Goal: Task Accomplishment & Management: Complete application form

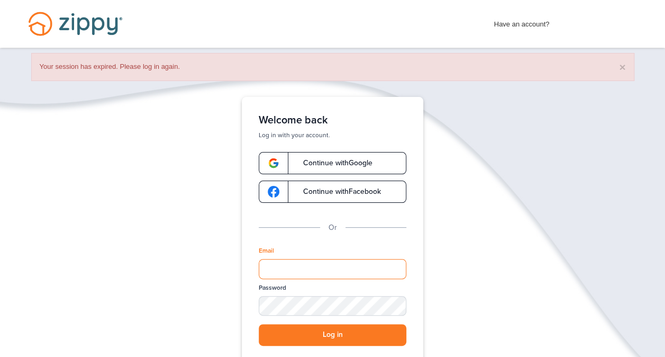
click at [303, 262] on input "Email" at bounding box center [333, 269] width 148 height 20
type input "**********"
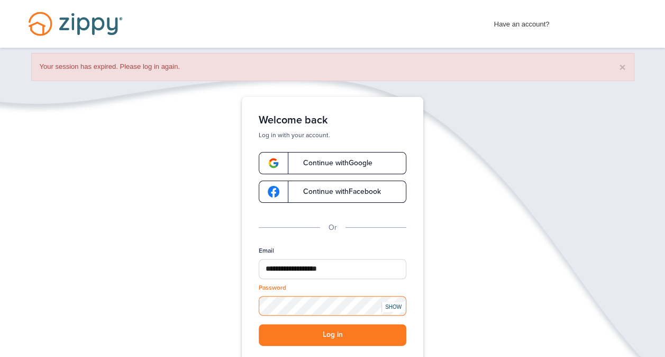
click at [259, 324] on button "Log in" at bounding box center [333, 335] width 148 height 22
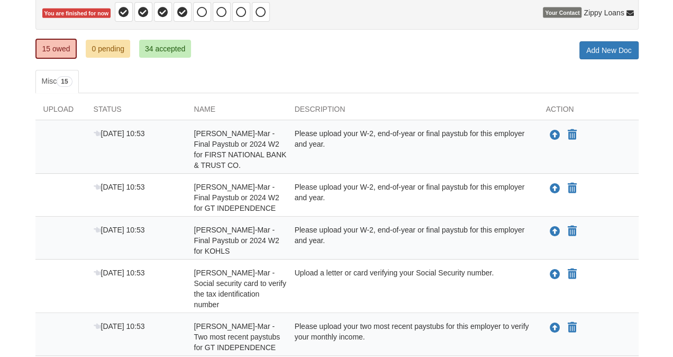
scroll to position [184, 0]
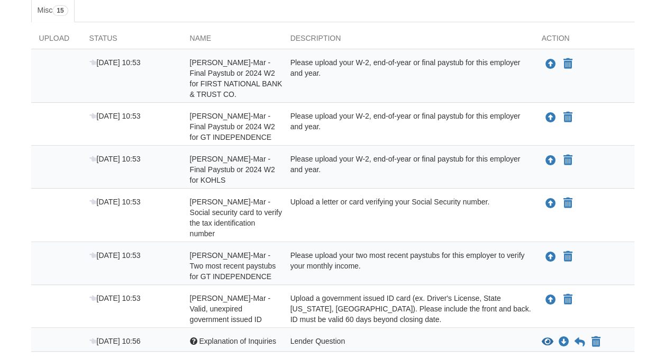
click at [171, 268] on div "Aug 15 10:53" at bounding box center [131, 266] width 101 height 32
click at [550, 252] on icon "Upload Alexzandra Munoz-Mar - Two most recent paystubs for GT INDEPENDENCE" at bounding box center [550, 257] width 11 height 11
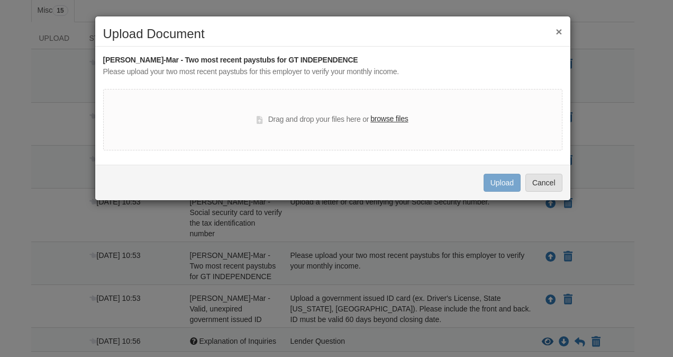
click at [322, 108] on div "Drag and drop your files here or browse files" at bounding box center [332, 119] width 459 height 61
click at [385, 119] on label "browse files" at bounding box center [389, 119] width 38 height 12
click at [0, 0] on input "browse files" at bounding box center [0, 0] width 0 height 0
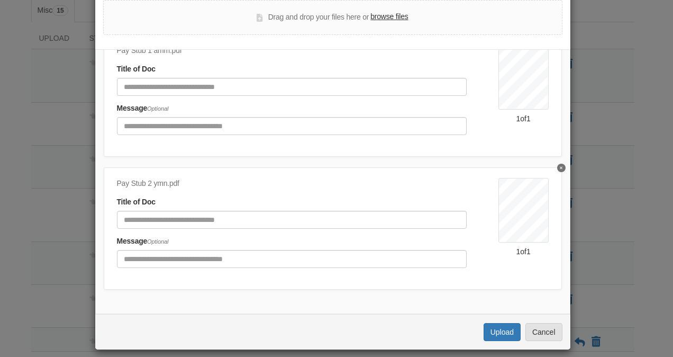
scroll to position [88, 0]
click at [506, 330] on button "Upload" at bounding box center [501, 332] width 37 height 18
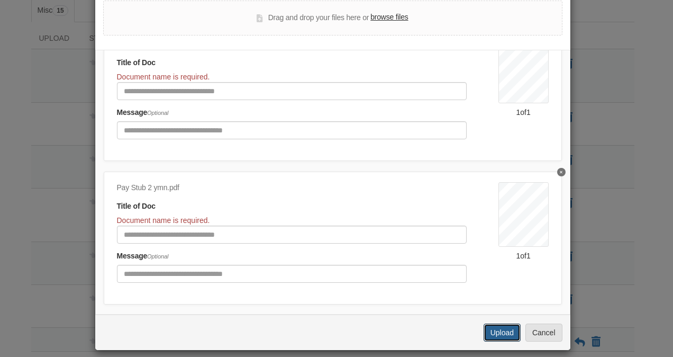
scroll to position [0, 0]
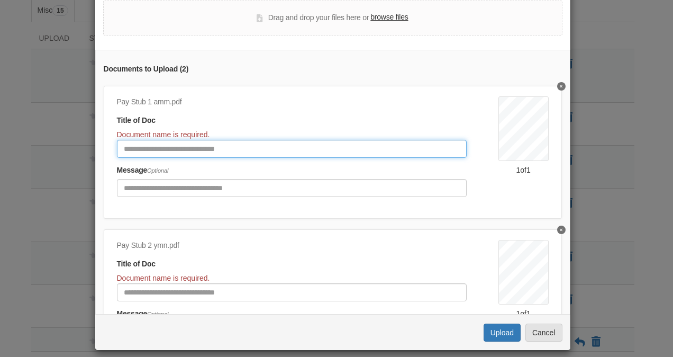
click at [186, 146] on input "Document Title" at bounding box center [292, 149] width 350 height 18
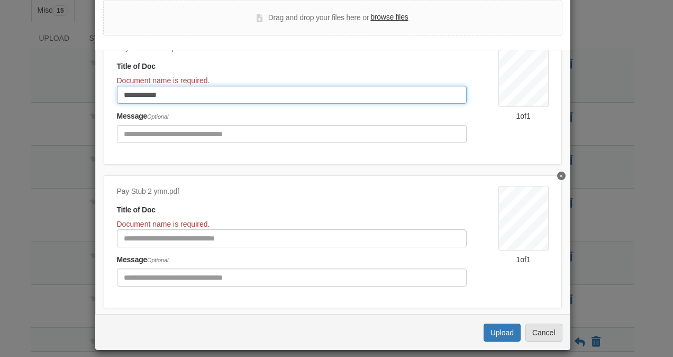
scroll to position [69, 0]
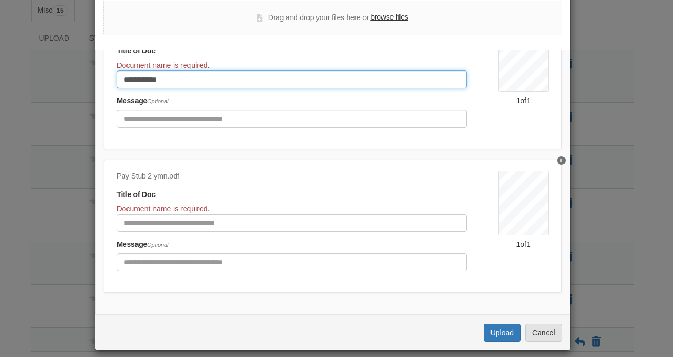
type input "**********"
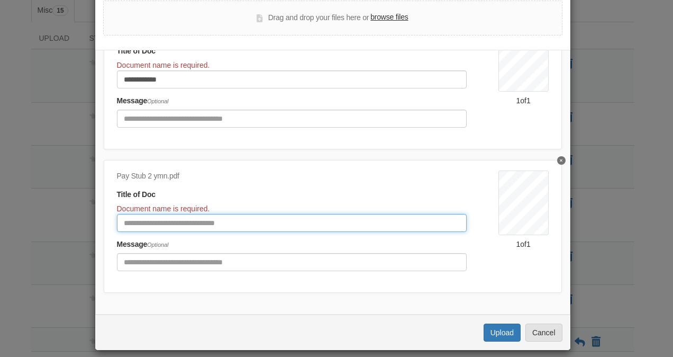
click at [186, 214] on input "Document Title" at bounding box center [292, 223] width 350 height 18
type input "**********"
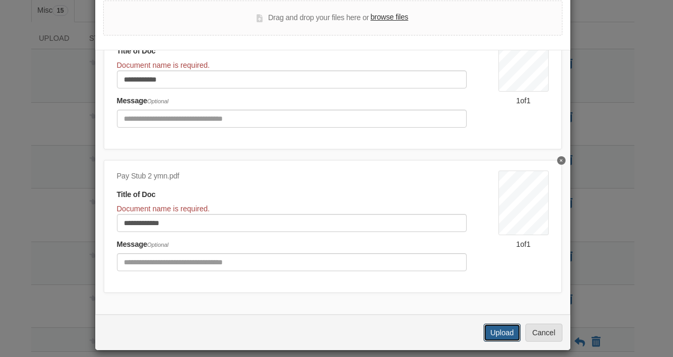
click at [491, 328] on button "Upload" at bounding box center [501, 332] width 37 height 18
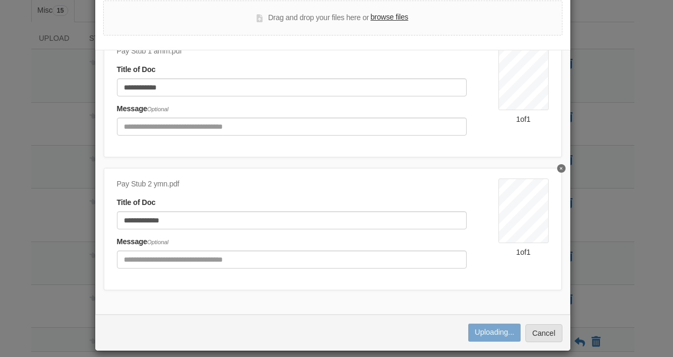
scroll to position [58, 0]
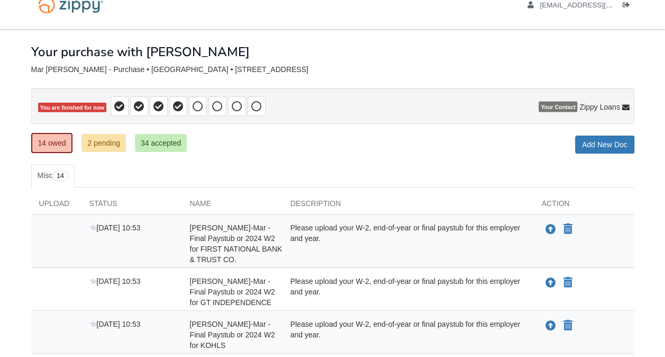
scroll to position [19, 0]
click at [88, 135] on link "2 pending" at bounding box center [103, 143] width 44 height 18
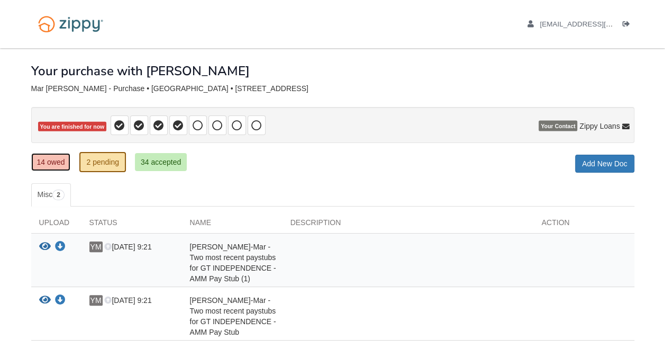
click at [51, 156] on link "14 owed" at bounding box center [51, 162] width 40 height 18
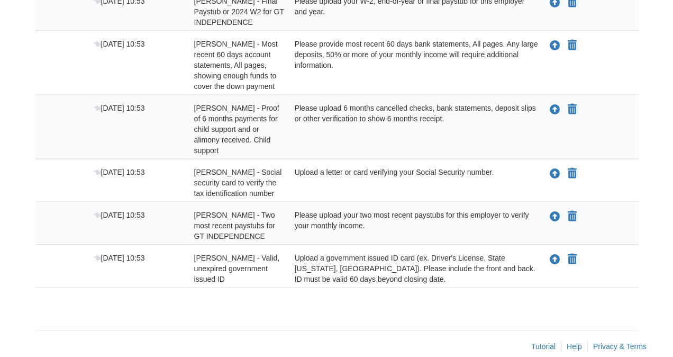
scroll to position [612, 0]
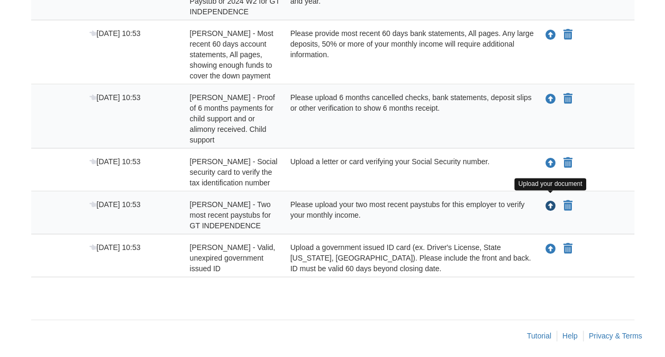
click at [551, 201] on icon "Upload Yuri Mar Nolasco - Two most recent paystubs for GT INDEPENDENCE" at bounding box center [550, 206] width 11 height 11
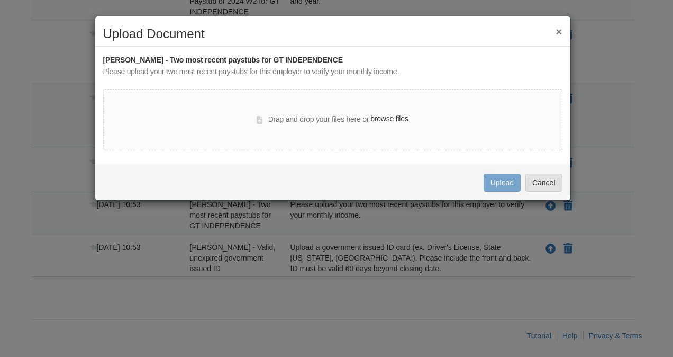
click at [385, 111] on div "Drag and drop your files here or browse files" at bounding box center [332, 119] width 459 height 61
click at [382, 116] on label "browse files" at bounding box center [389, 119] width 38 height 12
click at [0, 0] on input "browse files" at bounding box center [0, 0] width 0 height 0
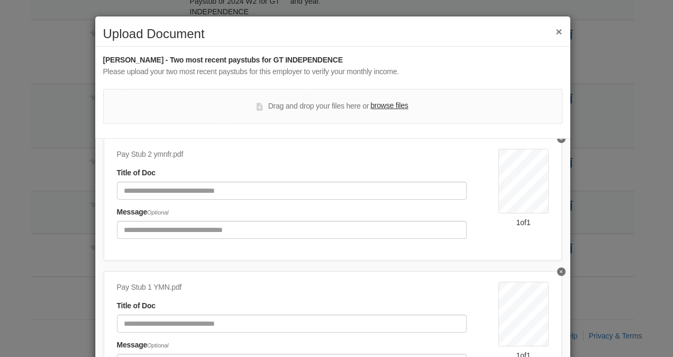
scroll to position [58, 0]
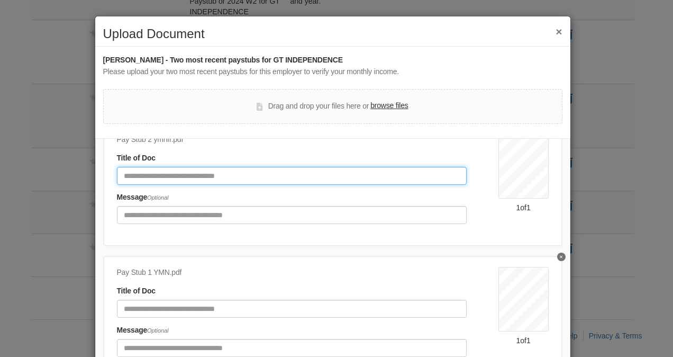
click at [177, 173] on input "Document Title" at bounding box center [292, 176] width 350 height 18
type input "**********"
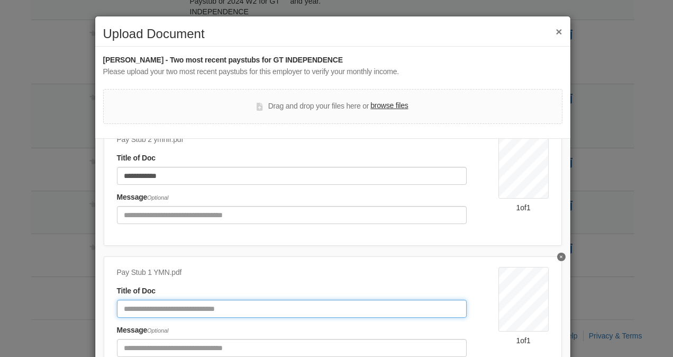
click at [134, 299] on input "Document Title" at bounding box center [292, 308] width 350 height 18
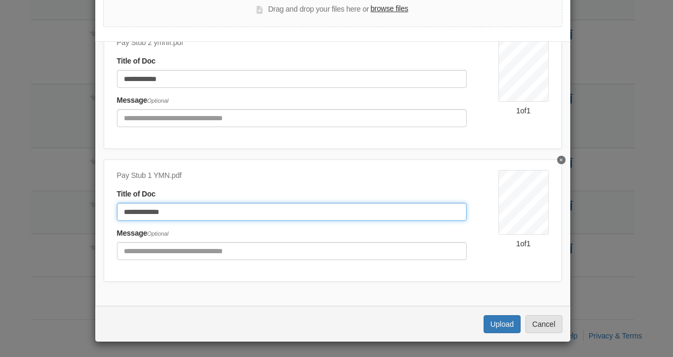
type input "**********"
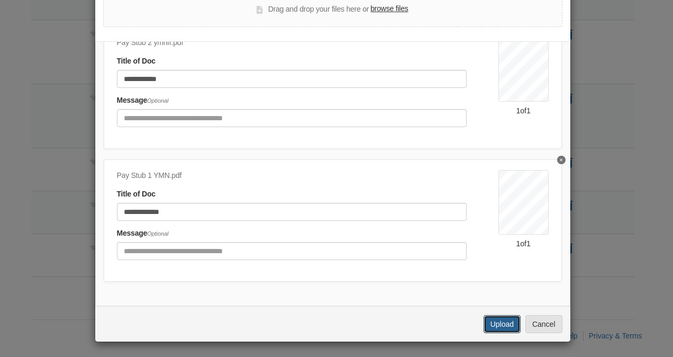
click at [495, 319] on button "Upload" at bounding box center [501, 324] width 37 height 18
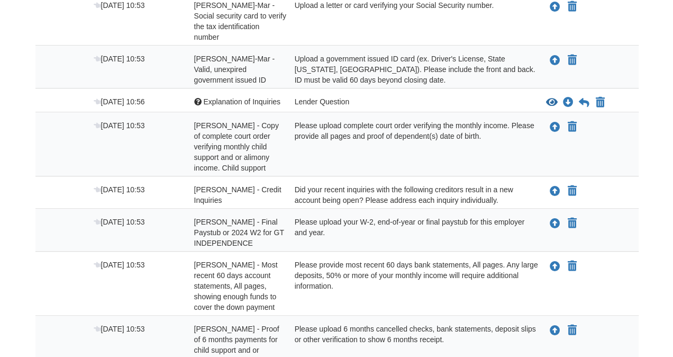
scroll to position [362, 0]
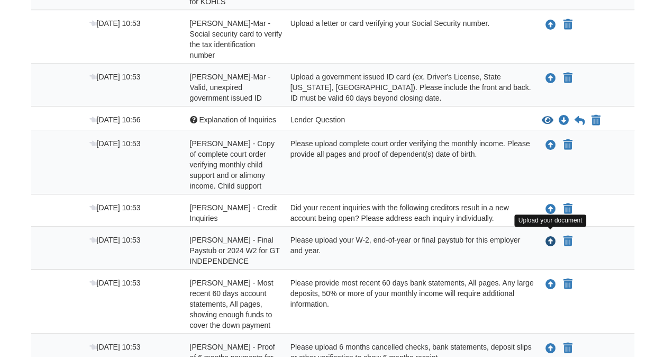
click at [546, 236] on icon "Upload Yuri Mar Nolasco - Final Paystub or 2024 W2 for GT INDEPENDENCE" at bounding box center [550, 241] width 11 height 11
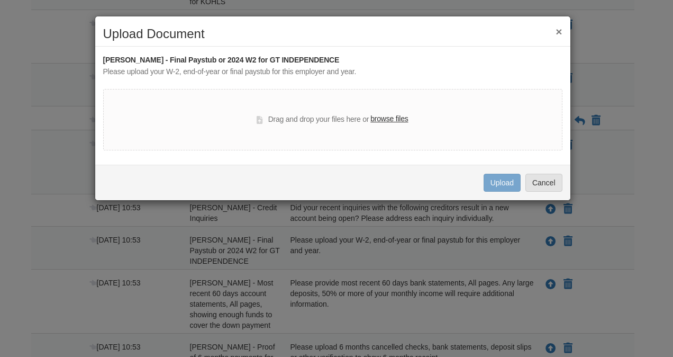
click at [379, 123] on label "browse files" at bounding box center [389, 119] width 38 height 12
click at [0, 0] on input "browse files" at bounding box center [0, 0] width 0 height 0
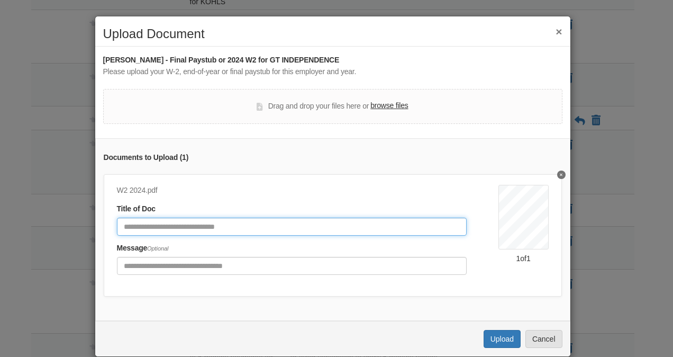
click at [227, 220] on input "Document Title" at bounding box center [292, 226] width 350 height 18
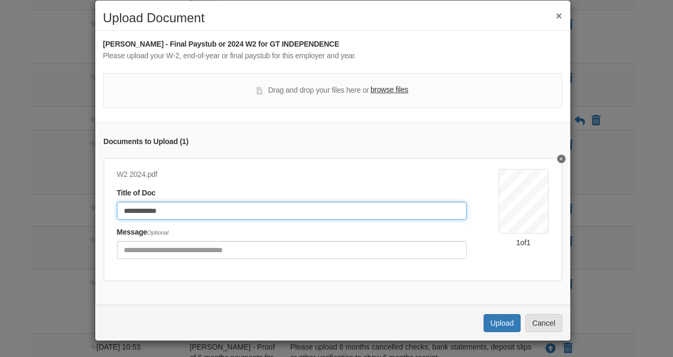
type input "**********"
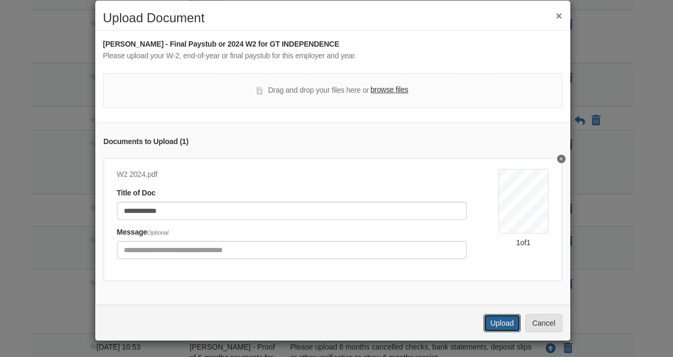
click at [494, 319] on button "Upload" at bounding box center [501, 323] width 37 height 18
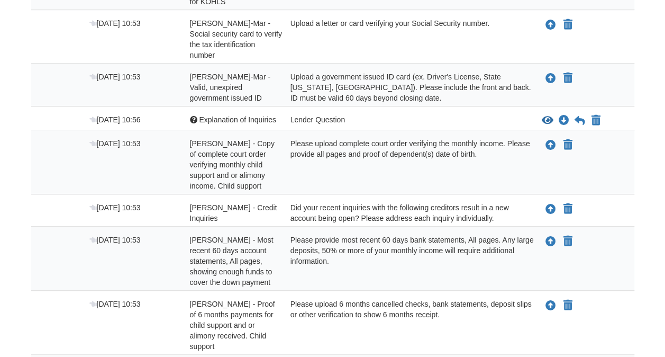
scroll to position [324, 0]
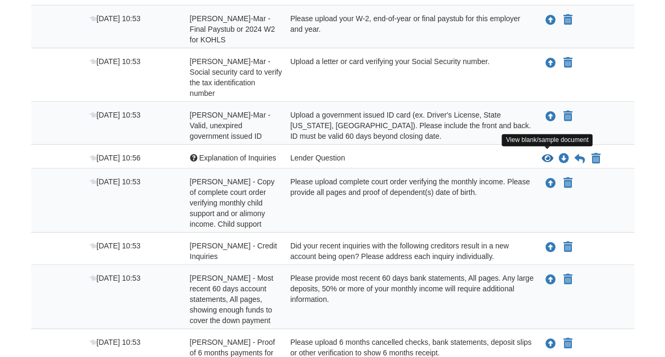
click at [544, 154] on icon "View Explanation of Inquiries" at bounding box center [548, 158] width 12 height 11
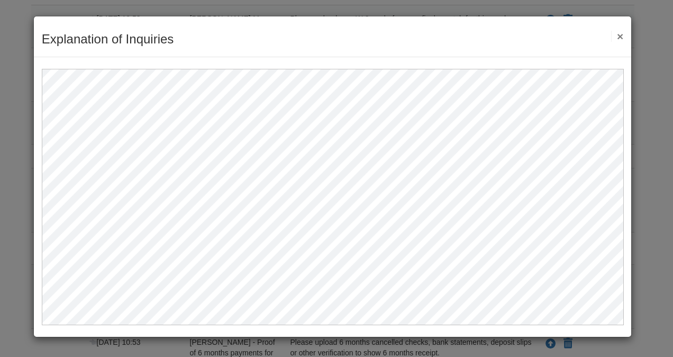
click at [618, 35] on button "×" at bounding box center [617, 36] width 12 height 11
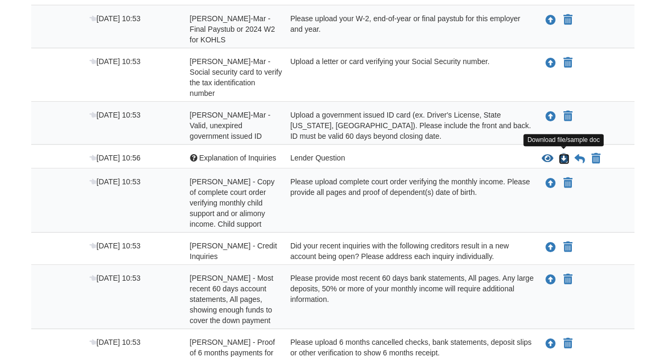
click at [561, 153] on icon "Download Explanation of Inquiries" at bounding box center [564, 158] width 11 height 11
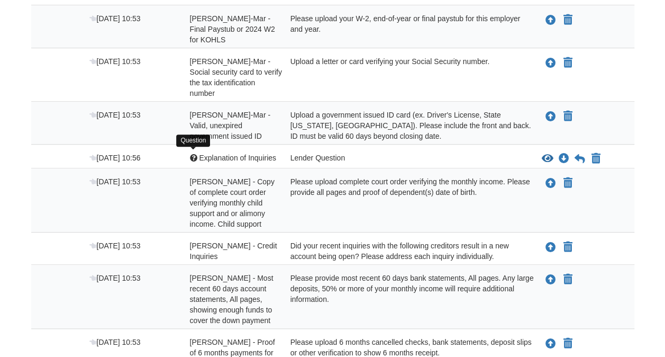
click at [194, 154] on div at bounding box center [193, 157] width 7 height 7
click at [221, 155] on span "Explanation of Inquiries" at bounding box center [237, 157] width 77 height 8
click at [526, 161] on div "Aug 15 10:56 Question Explanation of Inquiries Lender Question View blank/sampl…" at bounding box center [332, 156] width 603 height 24
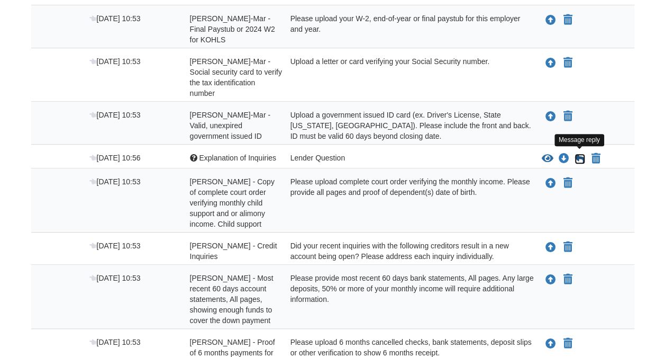
click at [580, 153] on icon at bounding box center [579, 158] width 11 height 11
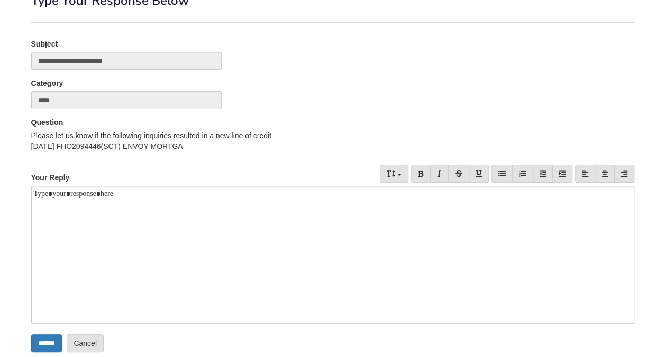
scroll to position [71, 0]
click at [97, 196] on div at bounding box center [332, 254] width 603 height 138
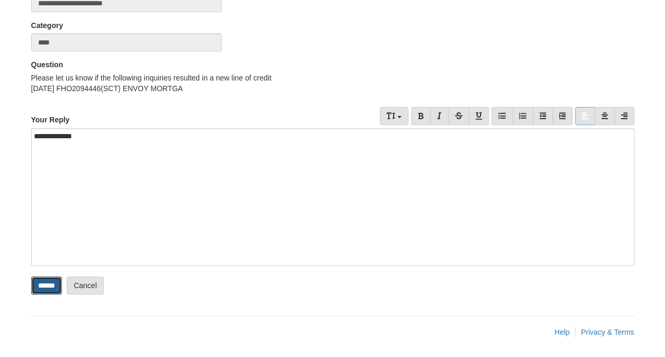
click at [43, 283] on input "******" at bounding box center [46, 285] width 31 height 18
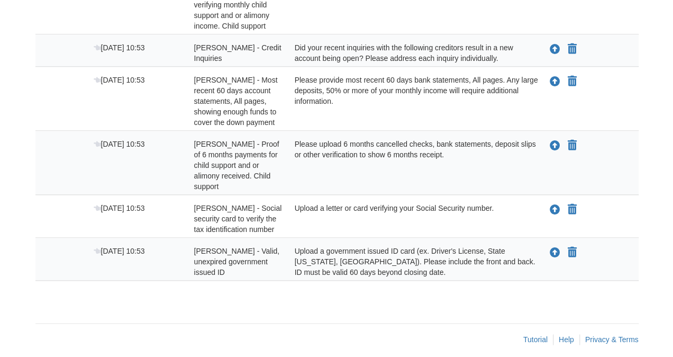
scroll to position [498, 0]
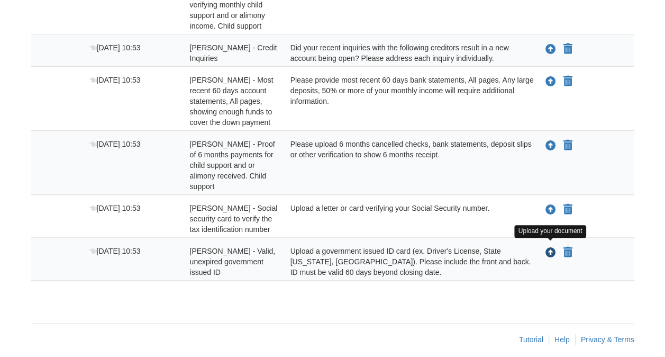
click at [551, 249] on icon "Upload Yuri Mar Nolasco - Valid, unexpired government issued ID" at bounding box center [550, 253] width 11 height 11
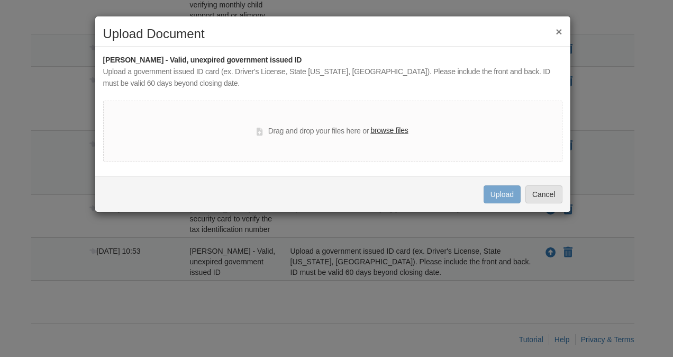
click at [306, 132] on div "Drag and drop your files here or browse files" at bounding box center [332, 131] width 151 height 13
click at [313, 125] on div "Drag and drop your files here or browse files" at bounding box center [332, 131] width 151 height 13
click at [388, 125] on label "browse files" at bounding box center [389, 131] width 38 height 12
click at [0, 0] on input "browse files" at bounding box center [0, 0] width 0 height 0
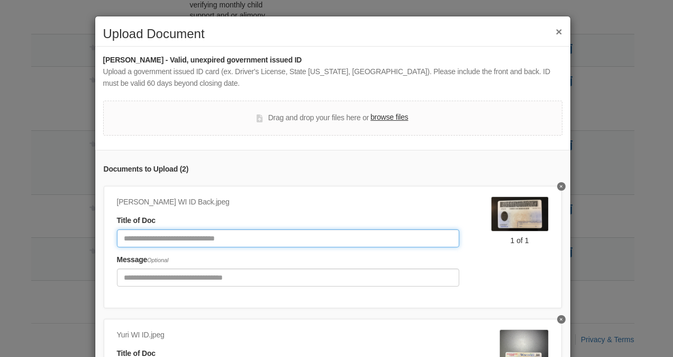
click at [235, 239] on input "Document Title" at bounding box center [288, 238] width 342 height 18
type input "*"
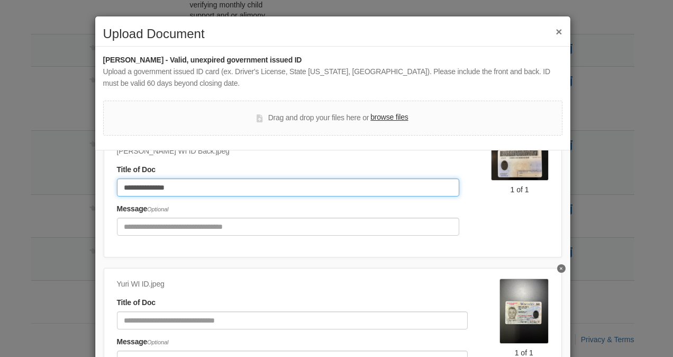
type input "**********"
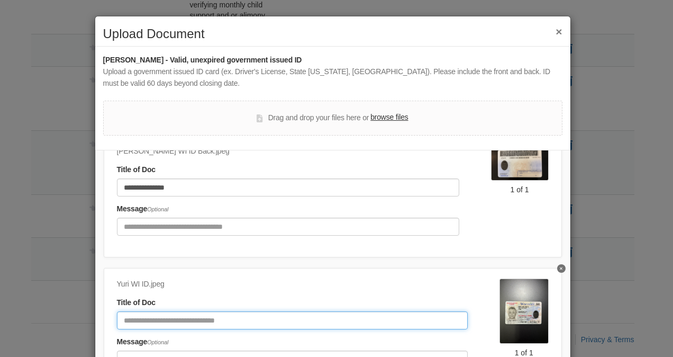
click at [140, 315] on input "Document Title" at bounding box center [292, 320] width 351 height 18
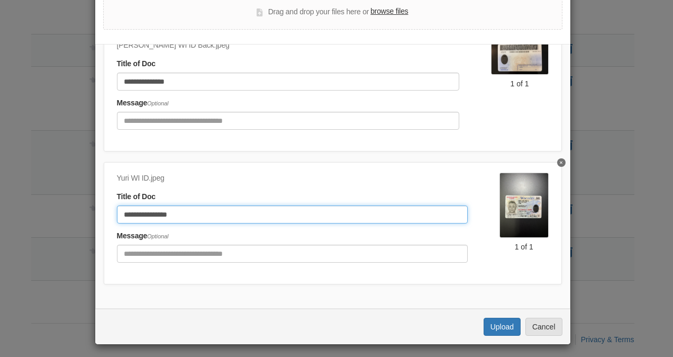
scroll to position [108, 0]
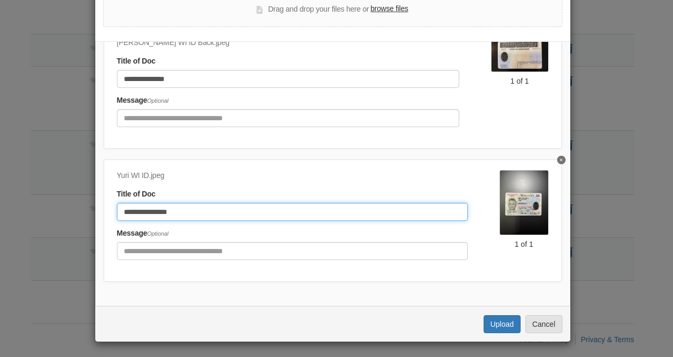
type input "**********"
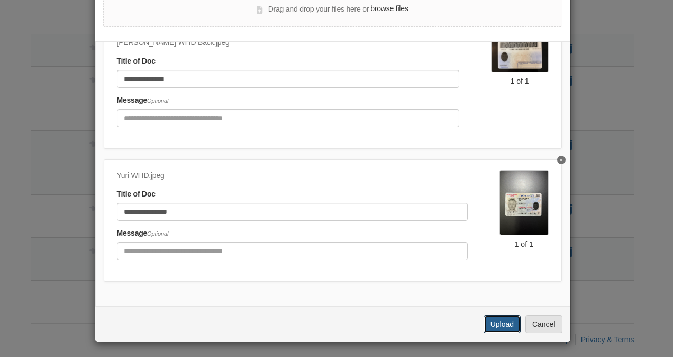
click at [492, 322] on button "Upload" at bounding box center [501, 324] width 37 height 18
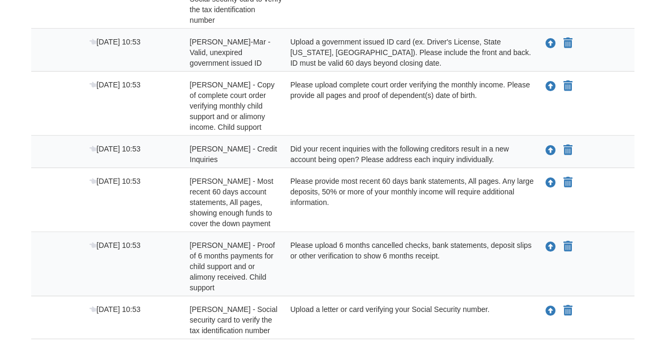
scroll to position [397, 0]
click at [431, 159] on div "Did your recent inquiries with the following creditors result in a new account …" at bounding box center [407, 154] width 251 height 21
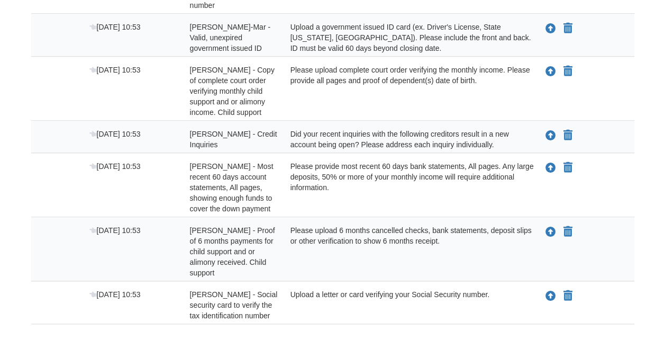
scroll to position [413, 0]
drag, startPoint x: 550, startPoint y: 131, endPoint x: 585, endPoint y: 127, distance: 34.6
click at [585, 128] on div "Upload your document You can declare this document Not Applicable" at bounding box center [588, 135] width 93 height 14
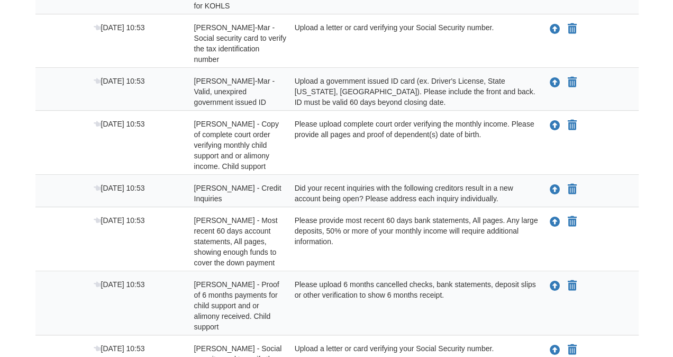
scroll to position [358, 0]
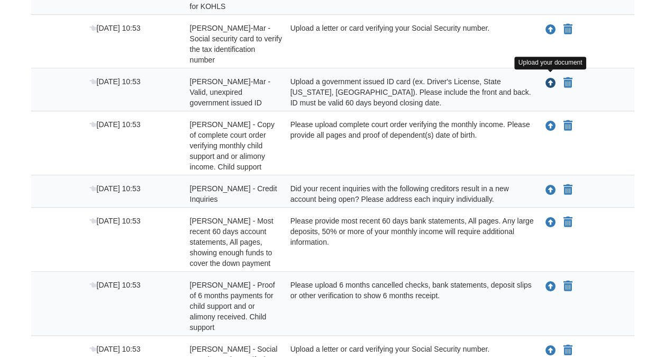
click at [546, 81] on icon "Upload Alexzandra Munoz-Mar - Valid, unexpired government issued ID" at bounding box center [550, 83] width 11 height 11
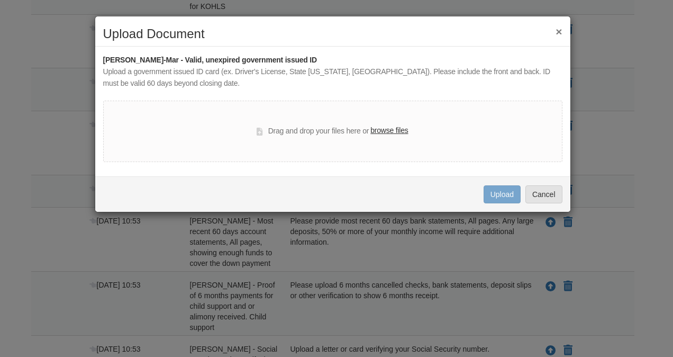
click at [380, 127] on label "browse files" at bounding box center [389, 131] width 38 height 12
click at [0, 0] on input "browse files" at bounding box center [0, 0] width 0 height 0
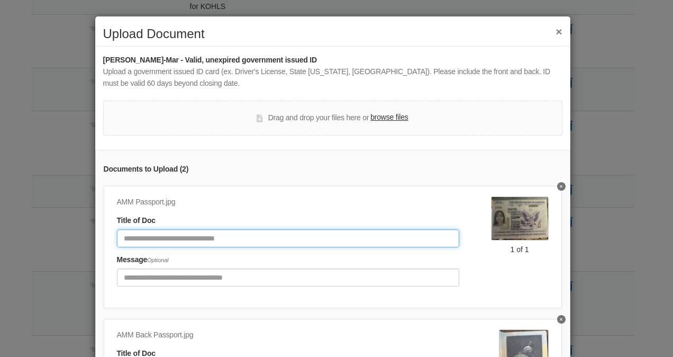
click at [216, 234] on input "Document Title" at bounding box center [288, 238] width 342 height 18
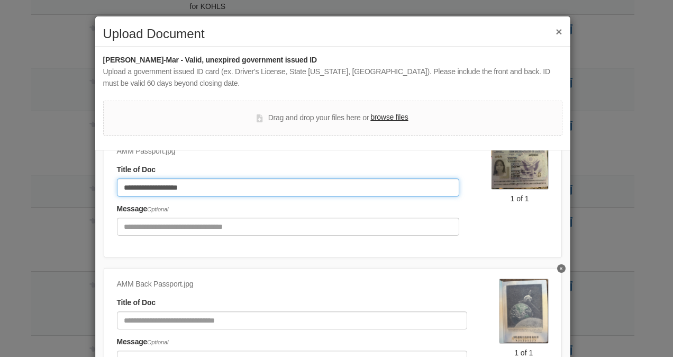
type input "**********"
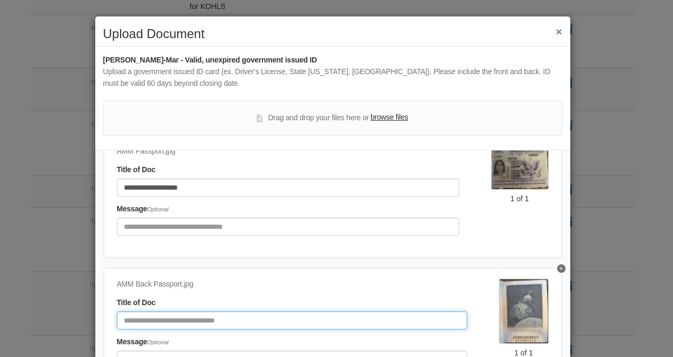
click at [127, 311] on input "Document Title" at bounding box center [292, 320] width 350 height 18
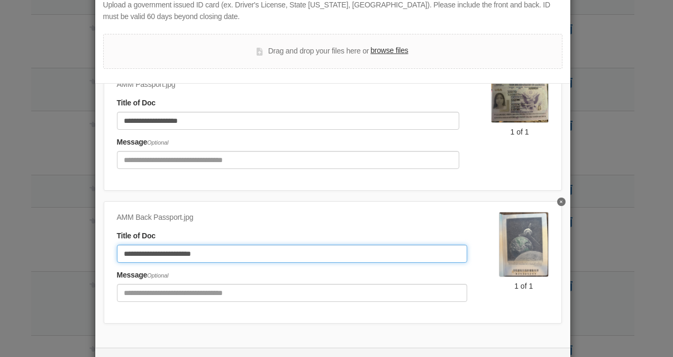
scroll to position [108, 0]
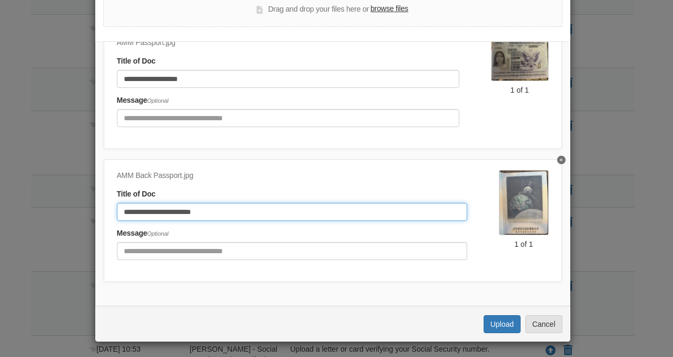
type input "**********"
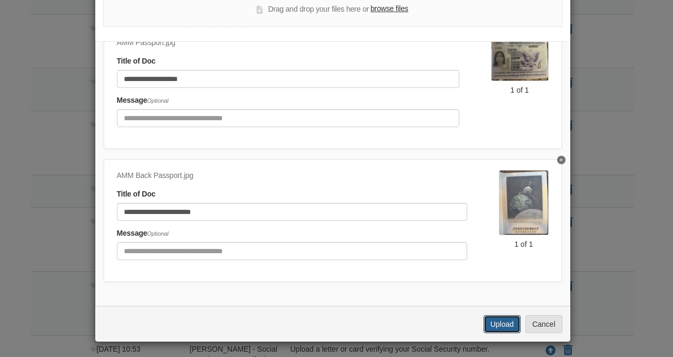
click at [495, 327] on button "Upload" at bounding box center [501, 324] width 37 height 18
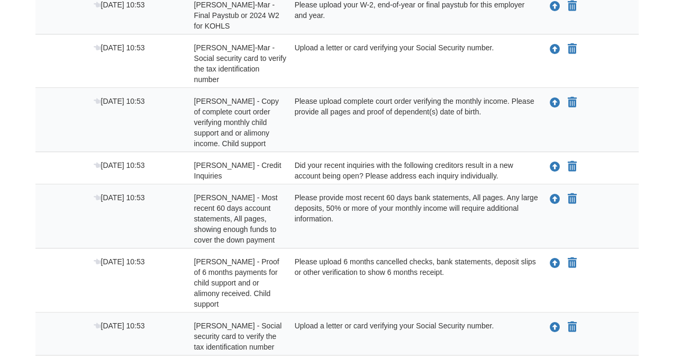
scroll to position [335, 0]
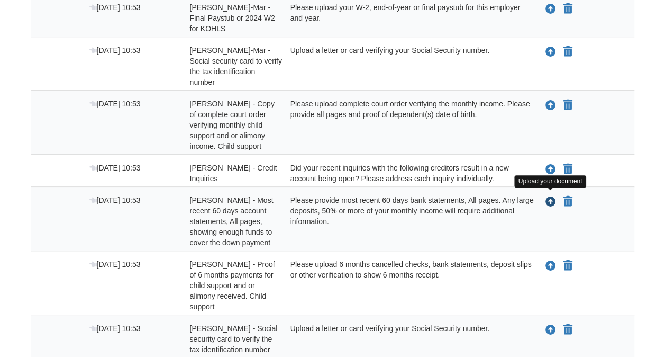
click at [552, 197] on icon "Upload Yuri Mar Nolasco - Most recent 60 days account statements, All pages, sh…" at bounding box center [550, 202] width 11 height 11
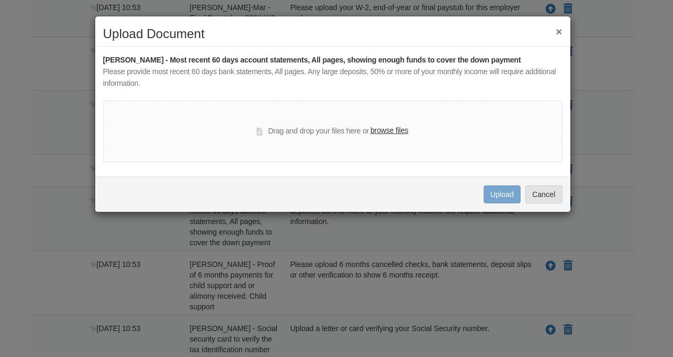
click at [372, 126] on label "browse files" at bounding box center [389, 131] width 38 height 12
click at [0, 0] on input "browse files" at bounding box center [0, 0] width 0 height 0
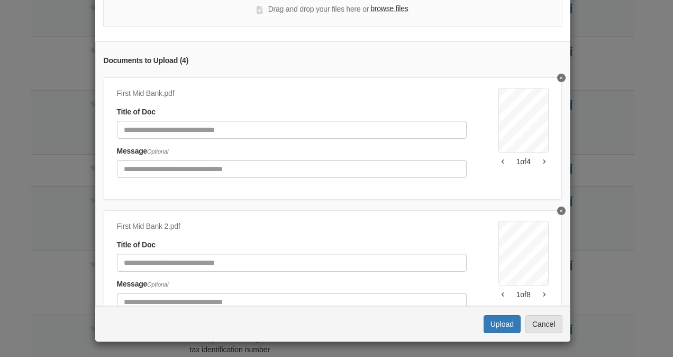
scroll to position [0, 0]
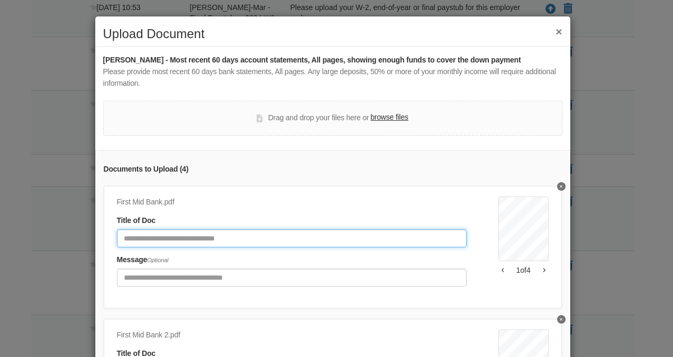
click at [206, 236] on input "Document Title" at bounding box center [292, 238] width 350 height 18
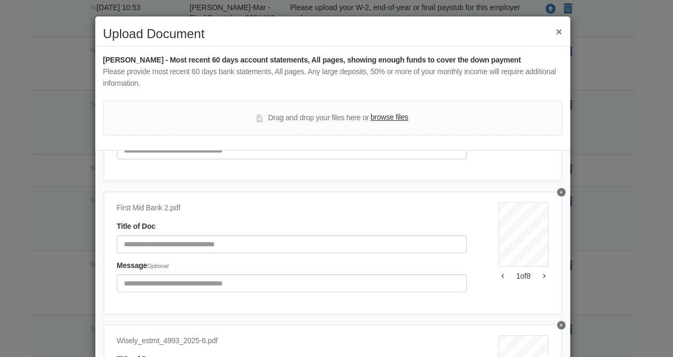
type input "*********"
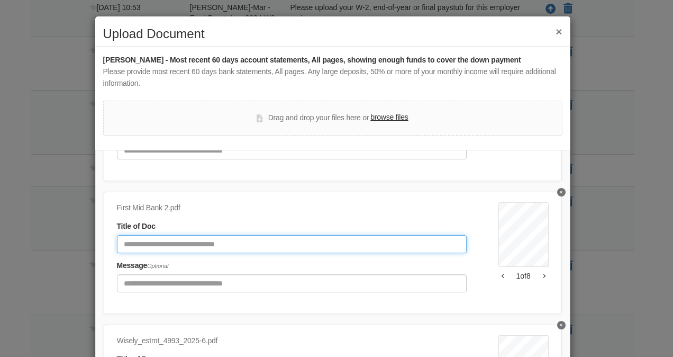
click at [189, 247] on input "Document Title" at bounding box center [292, 244] width 350 height 18
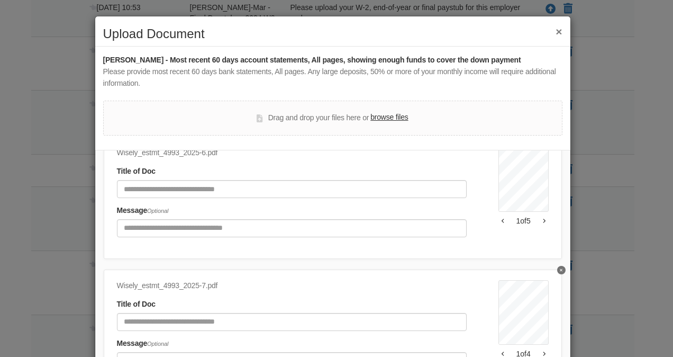
scroll to position [315, 0]
type input "*********"
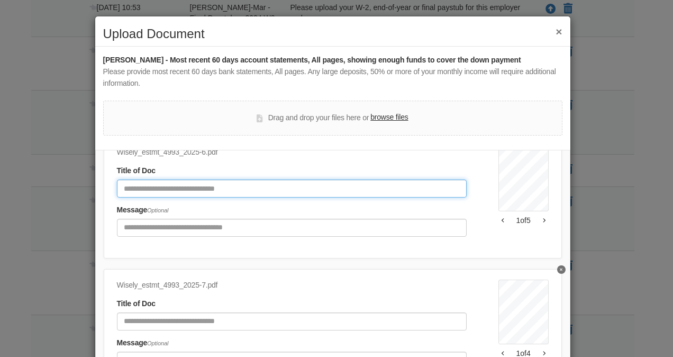
click at [154, 191] on input "Document Title" at bounding box center [292, 188] width 350 height 18
type input "******"
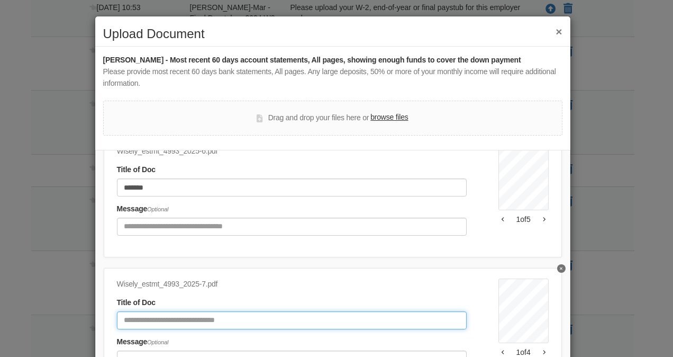
click at [136, 314] on input "Document Title" at bounding box center [292, 320] width 350 height 18
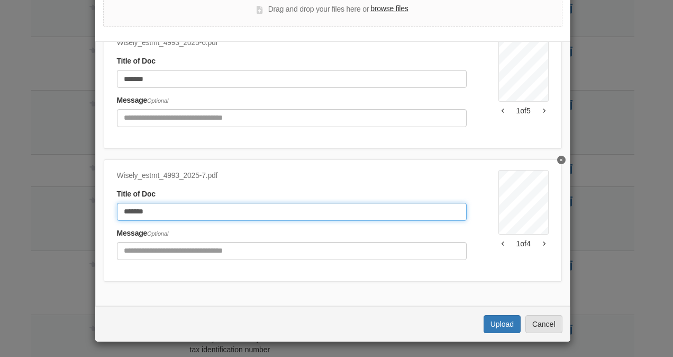
type input "******"
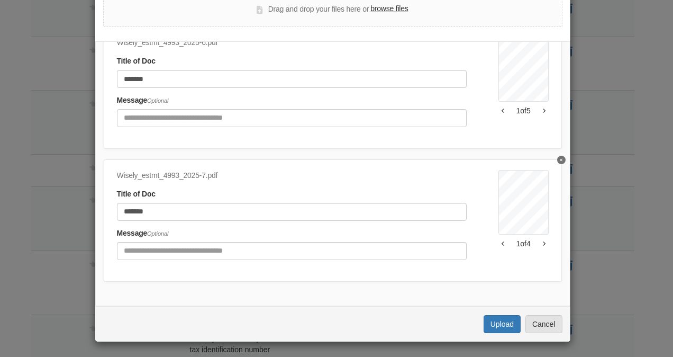
click at [503, 314] on div "Uploading... Upload Cancel" at bounding box center [332, 323] width 475 height 35
click at [501, 324] on button "Upload" at bounding box center [501, 324] width 37 height 18
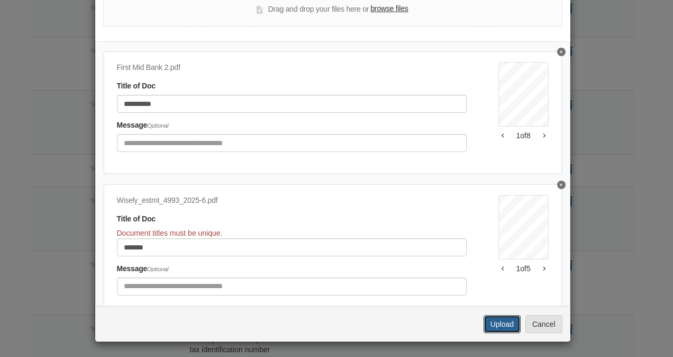
scroll to position [215, 0]
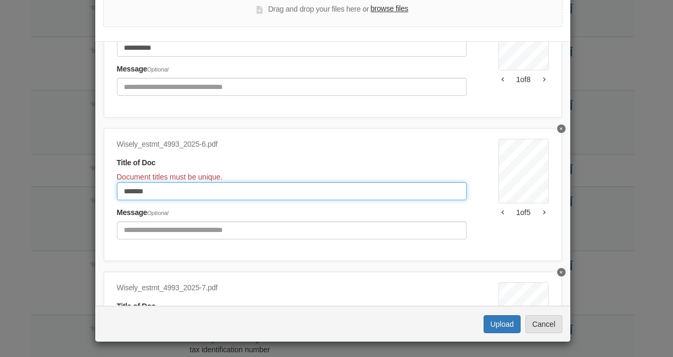
click at [156, 189] on input "******" at bounding box center [292, 191] width 350 height 18
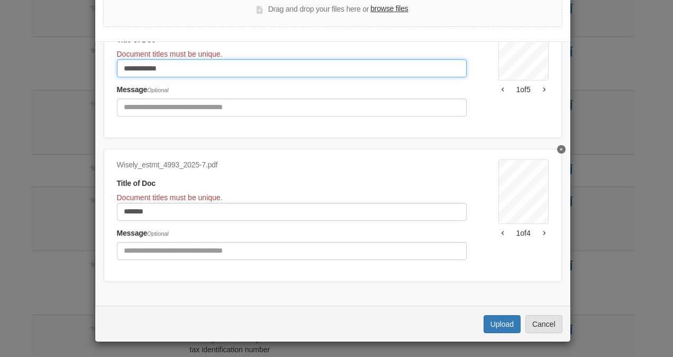
scroll to position [344, 0]
type input "**********"
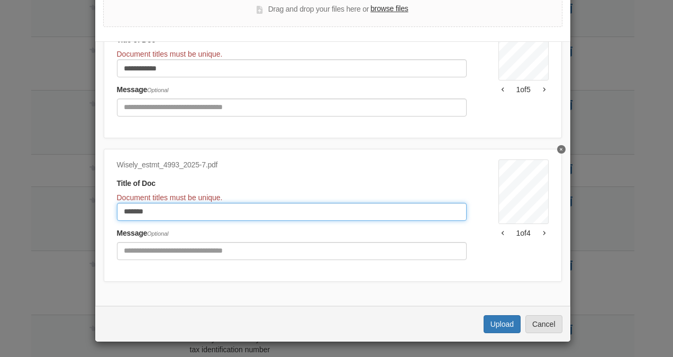
click at [159, 203] on input "******" at bounding box center [292, 212] width 350 height 18
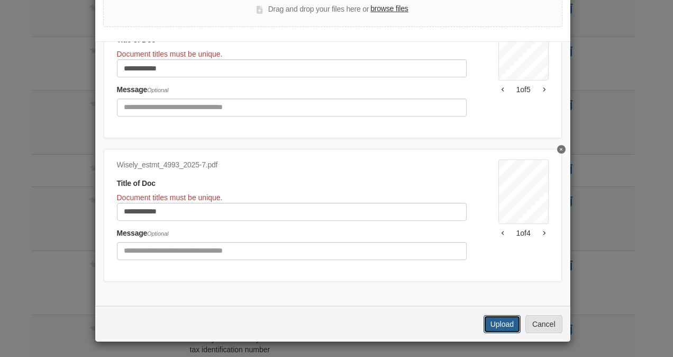
click at [493, 318] on button "Upload" at bounding box center [501, 324] width 37 height 18
click at [513, 322] on button "Upload" at bounding box center [501, 324] width 37 height 18
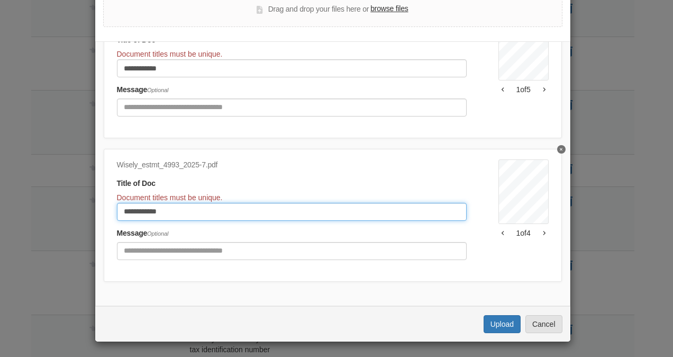
click at [210, 207] on input "**********" at bounding box center [292, 212] width 350 height 18
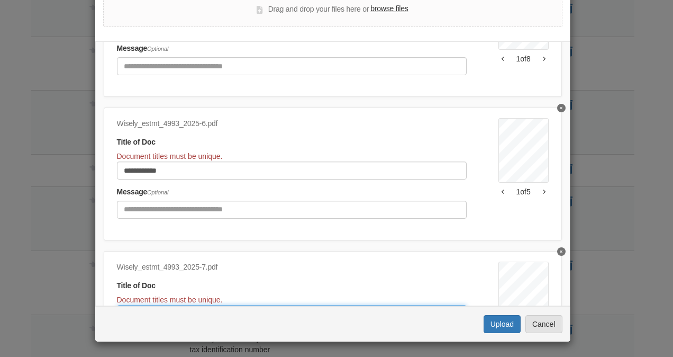
scroll to position [235, 0]
type input "**********"
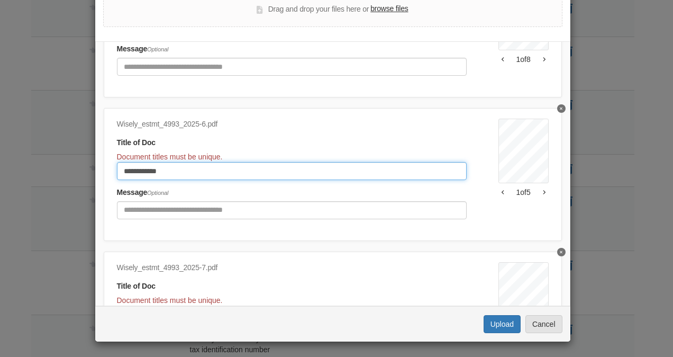
click at [200, 165] on input "**********" at bounding box center [292, 171] width 350 height 18
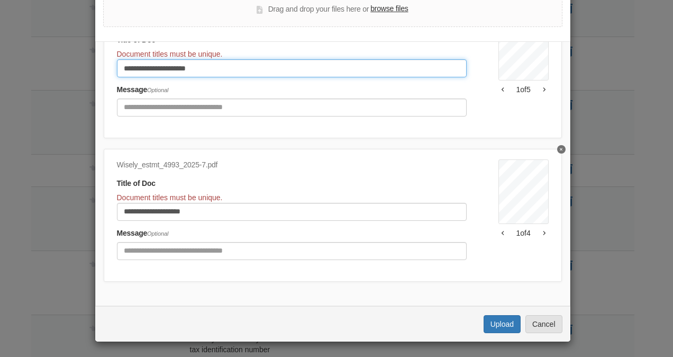
type input "**********"
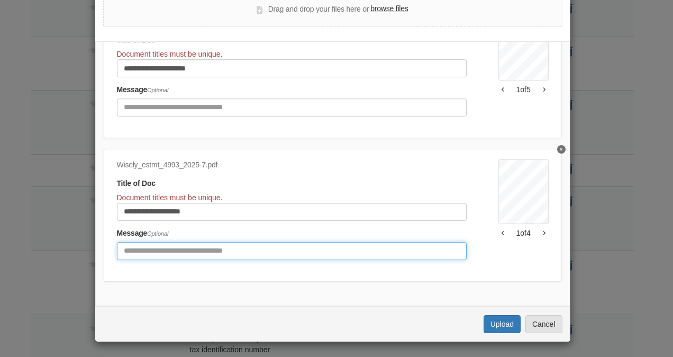
click at [403, 242] on input "Include any comments on this document" at bounding box center [292, 251] width 350 height 18
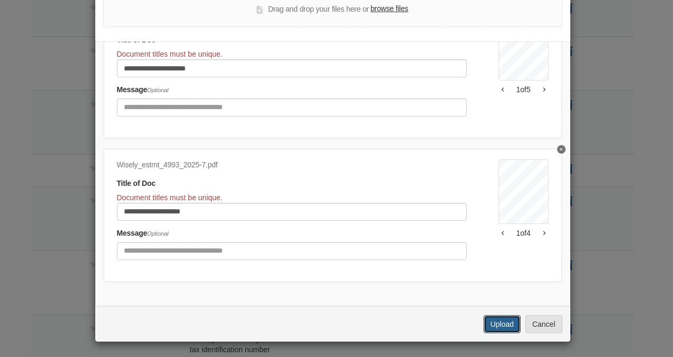
click at [505, 318] on button "Upload" at bounding box center [501, 324] width 37 height 18
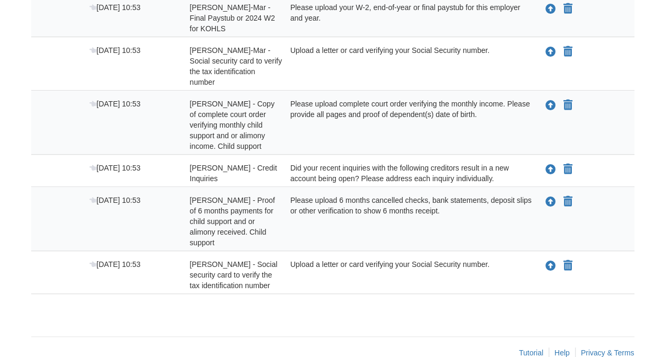
scroll to position [312, 0]
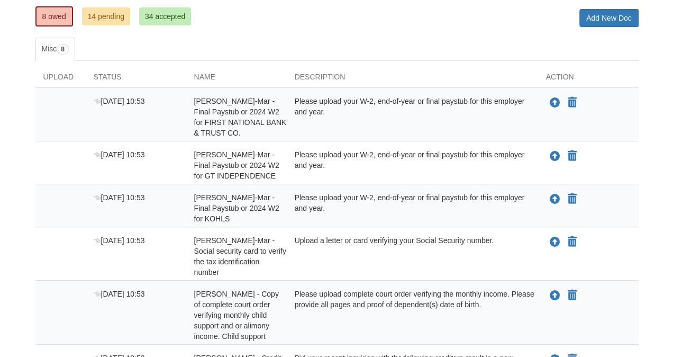
scroll to position [353, 0]
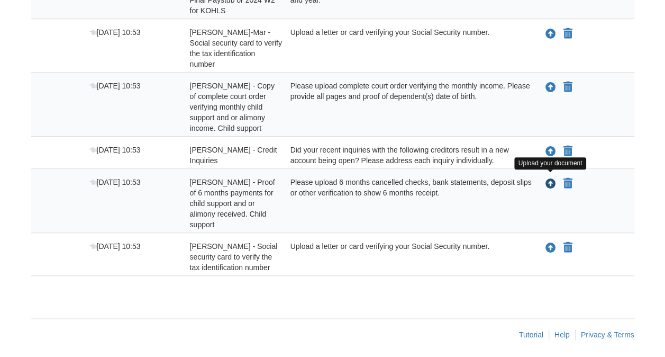
click at [547, 181] on icon "Upload Yuri Mar Nolasco - Proof of 6 months payments for child support and or a…" at bounding box center [550, 184] width 11 height 11
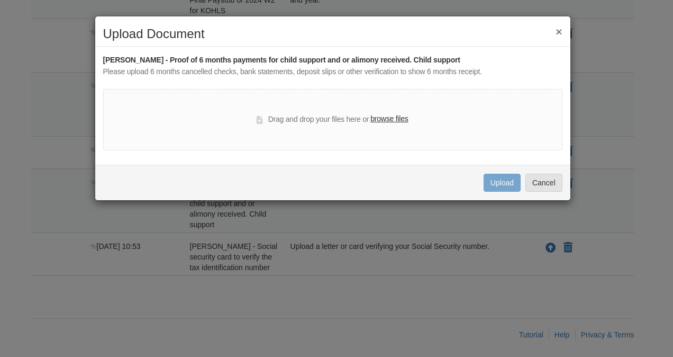
click at [372, 118] on label "browse files" at bounding box center [389, 119] width 38 height 12
click at [0, 0] on input "browse files" at bounding box center [0, 0] width 0 height 0
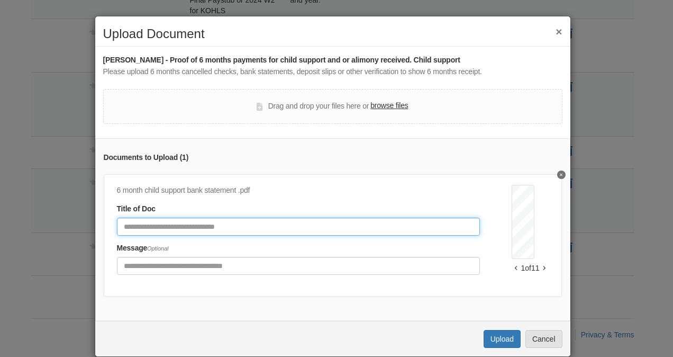
click at [268, 227] on input "Document Title" at bounding box center [298, 226] width 363 height 18
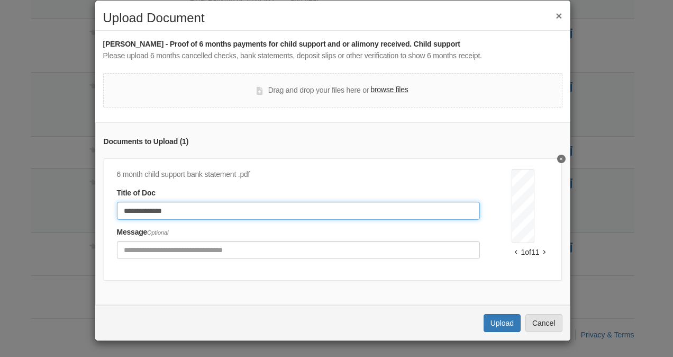
type input "**********"
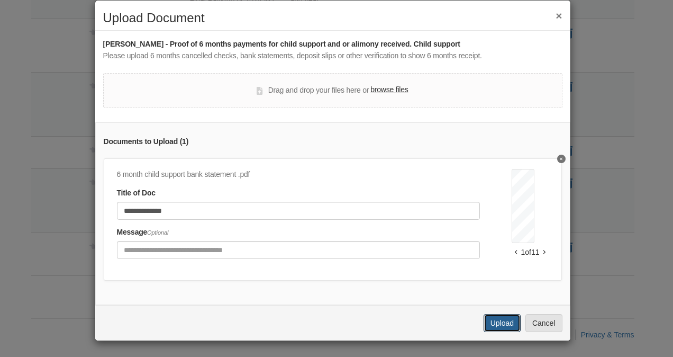
click at [487, 324] on button "Upload" at bounding box center [501, 323] width 37 height 18
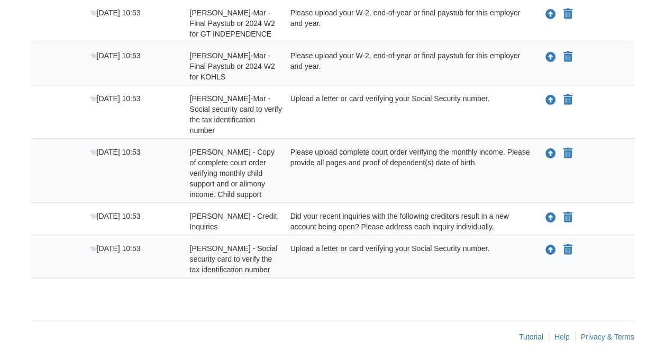
scroll to position [290, 0]
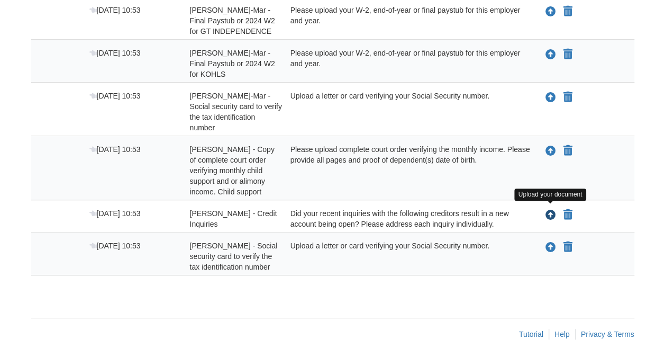
click at [552, 214] on icon "Upload Yuri Mar Nolasco - Credit Inquiries" at bounding box center [550, 215] width 11 height 11
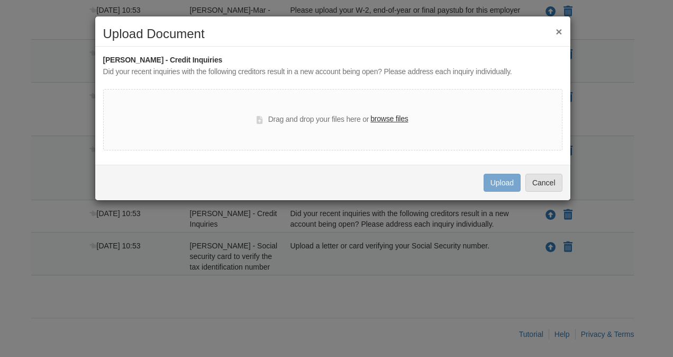
click at [556, 34] on button "×" at bounding box center [558, 31] width 6 height 11
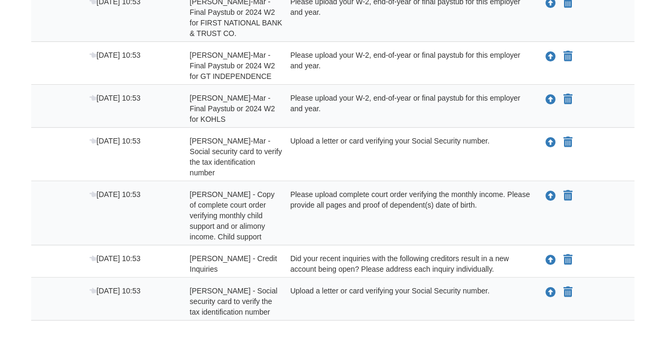
scroll to position [244, 0]
click at [564, 260] on icon "Declare Yuri Mar Nolasco - Credit Inquiries not applicable" at bounding box center [567, 260] width 9 height 11
type input "**********"
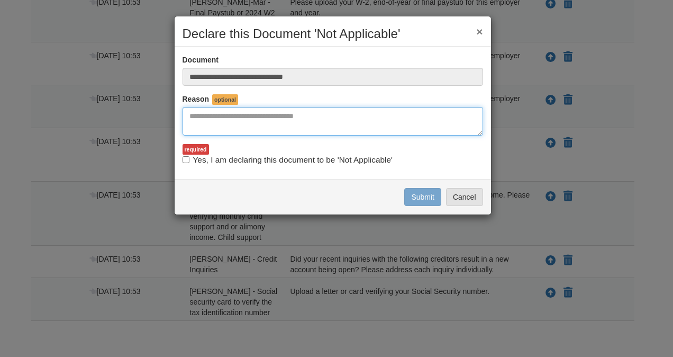
click at [258, 116] on textarea "Reasons Why" at bounding box center [332, 121] width 300 height 29
type textarea "**********"
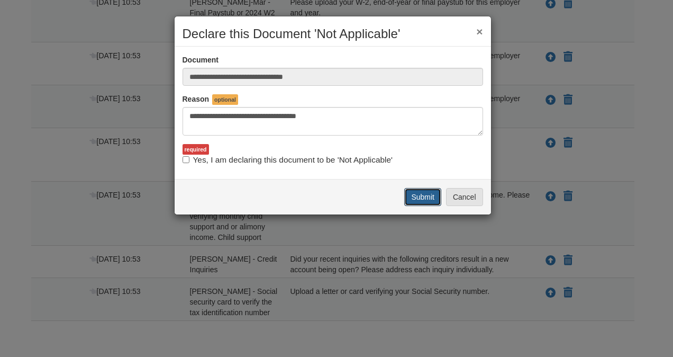
click at [417, 194] on button "Submit" at bounding box center [422, 197] width 37 height 18
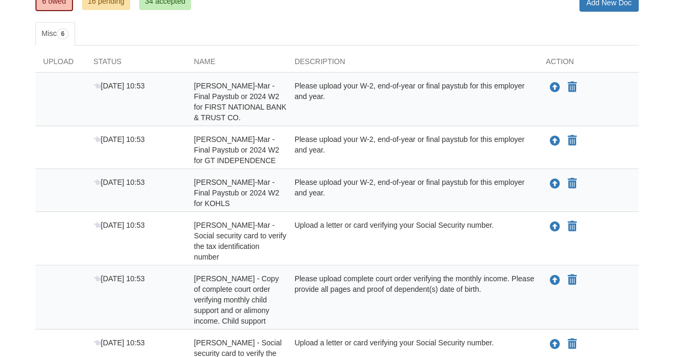
scroll to position [160, 0]
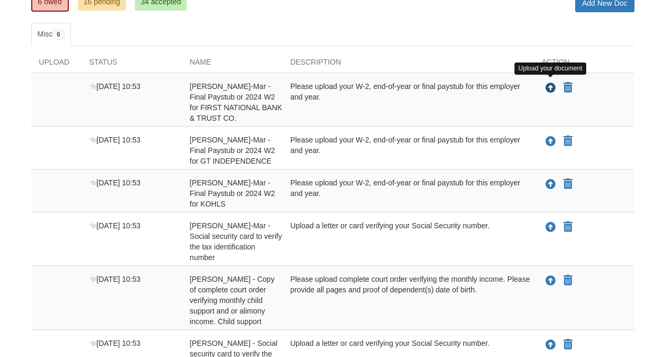
click at [549, 83] on icon "Upload Alexzandra Munoz-Mar - Final Paystub or 2024 W2 for FIRST NATIONAL BANK …" at bounding box center [550, 88] width 11 height 11
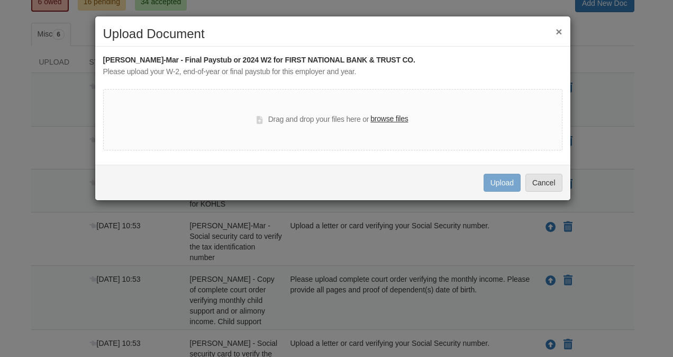
click at [375, 117] on label "browse files" at bounding box center [389, 119] width 38 height 12
click at [0, 0] on input "browse files" at bounding box center [0, 0] width 0 height 0
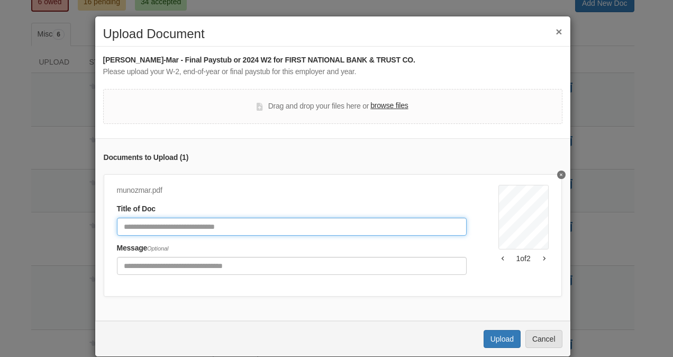
click at [220, 234] on input "Document Title" at bounding box center [292, 226] width 350 height 18
type input "**********"
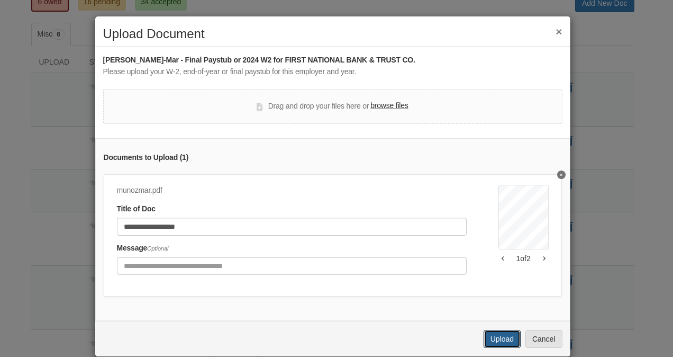
click at [499, 340] on button "Upload" at bounding box center [501, 339] width 37 height 18
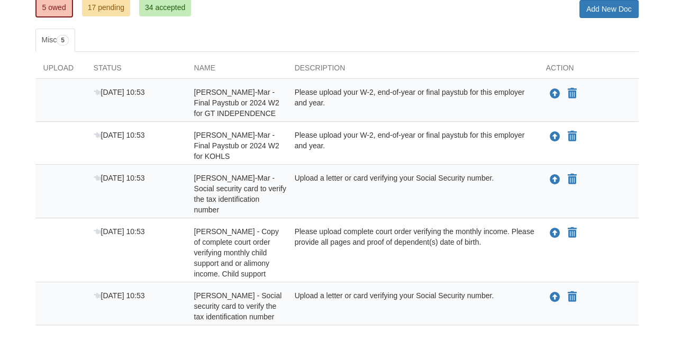
scroll to position [154, 0]
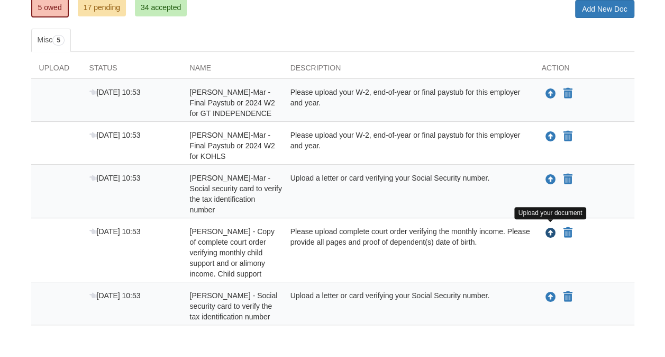
click at [551, 228] on icon "Upload Yuri Mar Nolasco - Copy of complete court order verifying monthly child …" at bounding box center [550, 233] width 11 height 11
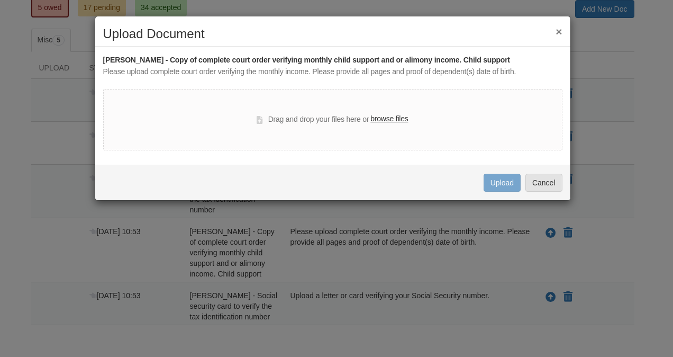
click at [378, 122] on label "browse files" at bounding box center [389, 119] width 38 height 12
click at [0, 0] on input "browse files" at bounding box center [0, 0] width 0 height 0
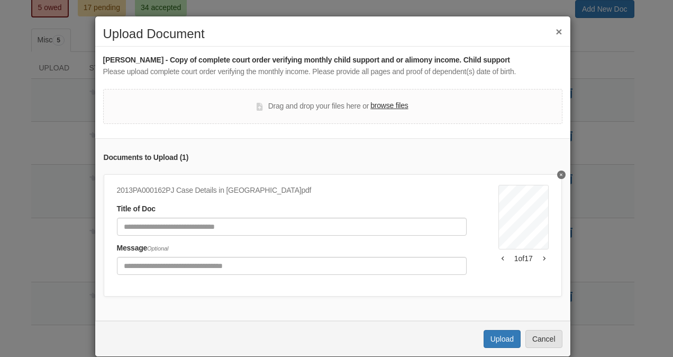
scroll to position [22, 0]
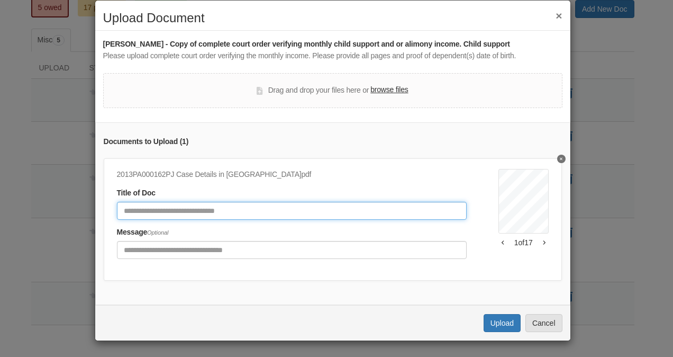
click at [312, 202] on input "Document Title" at bounding box center [292, 211] width 350 height 18
type input "**********"
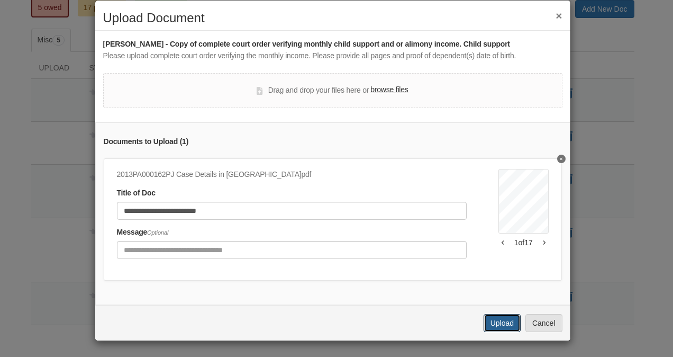
click at [488, 320] on button "Upload" at bounding box center [501, 323] width 37 height 18
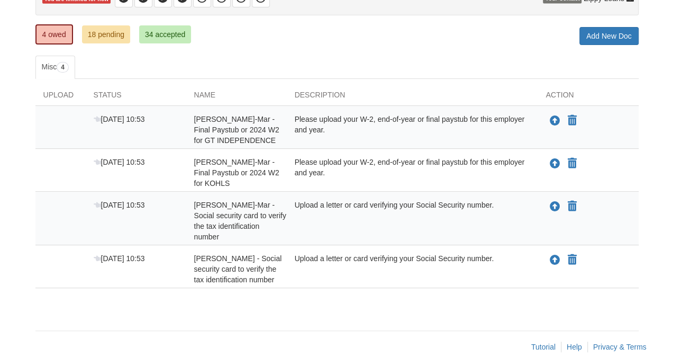
scroll to position [141, 0]
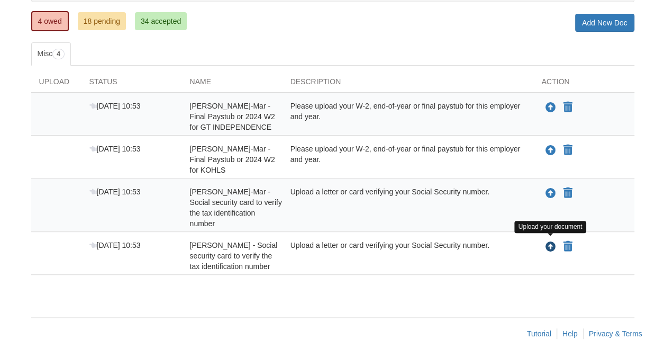
click at [550, 242] on icon "Upload Yuri Mar Nolasco - Social security card to verify the tax identification…" at bounding box center [550, 247] width 11 height 11
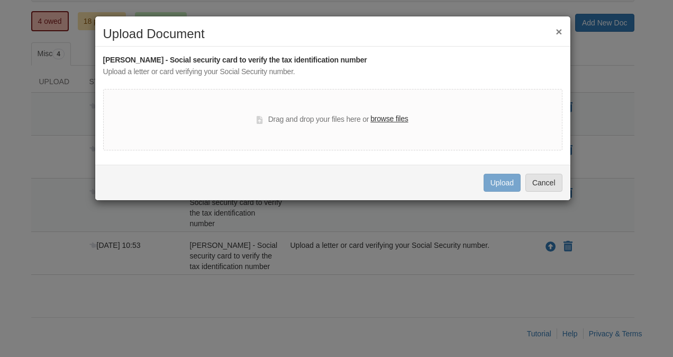
click at [382, 118] on label "browse files" at bounding box center [389, 119] width 38 height 12
click at [0, 0] on input "browse files" at bounding box center [0, 0] width 0 height 0
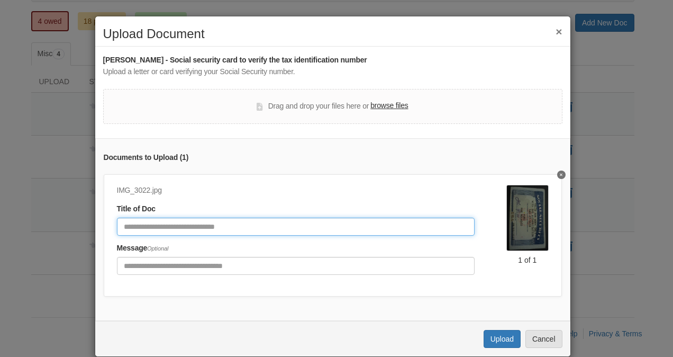
click at [305, 227] on input "Document Title" at bounding box center [296, 226] width 358 height 18
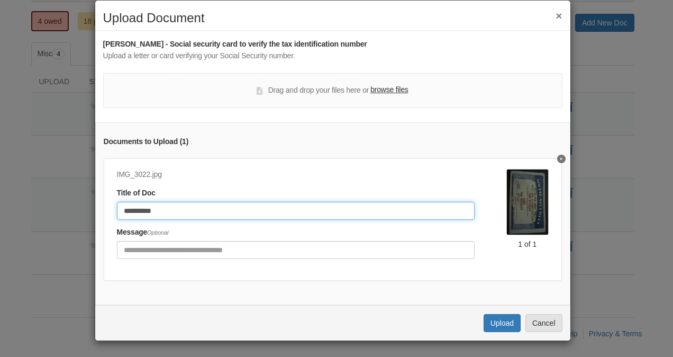
type input "**********"
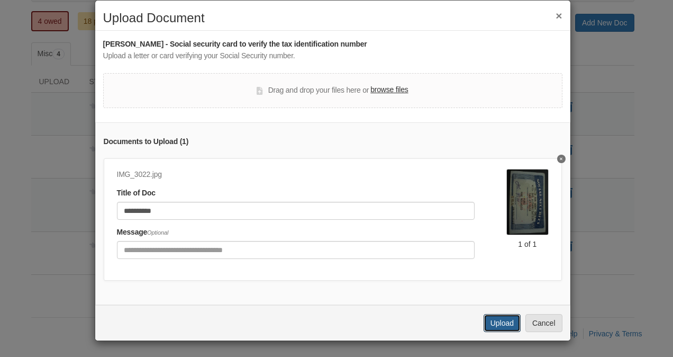
click at [494, 327] on button "Upload" at bounding box center [501, 323] width 37 height 18
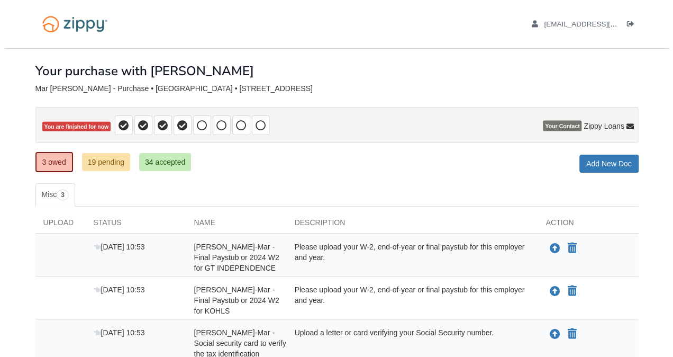
scroll to position [98, 0]
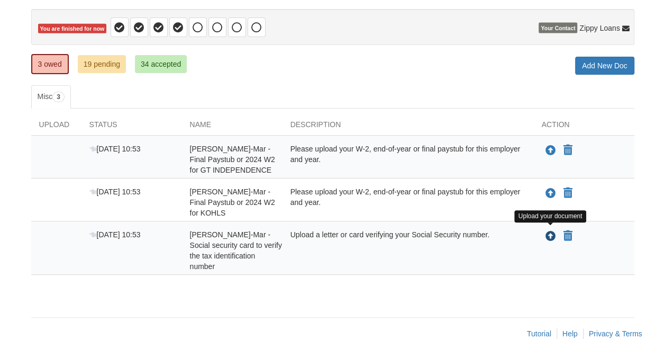
click at [552, 232] on icon "Upload Alexzandra Munoz-Mar - Social security card to verify the tax identifica…" at bounding box center [550, 236] width 11 height 11
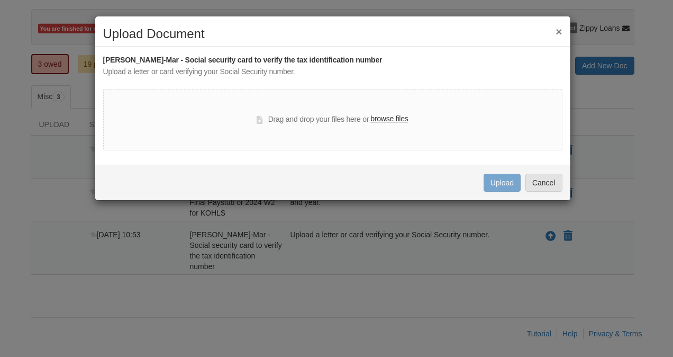
click at [360, 125] on div "Drag and drop your files here or browse files" at bounding box center [332, 119] width 151 height 13
click at [382, 121] on label "browse files" at bounding box center [389, 119] width 38 height 12
click at [0, 0] on input "browse files" at bounding box center [0, 0] width 0 height 0
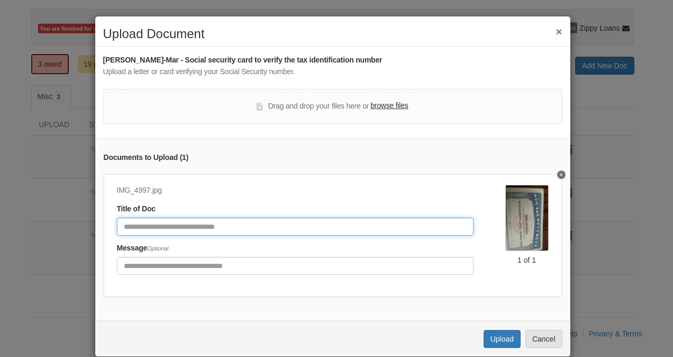
click at [280, 222] on input "Document Title" at bounding box center [295, 226] width 357 height 18
type input "**********"
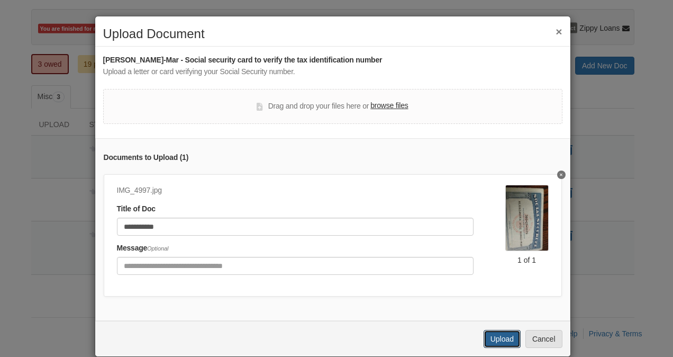
click at [493, 342] on button "Upload" at bounding box center [501, 339] width 37 height 18
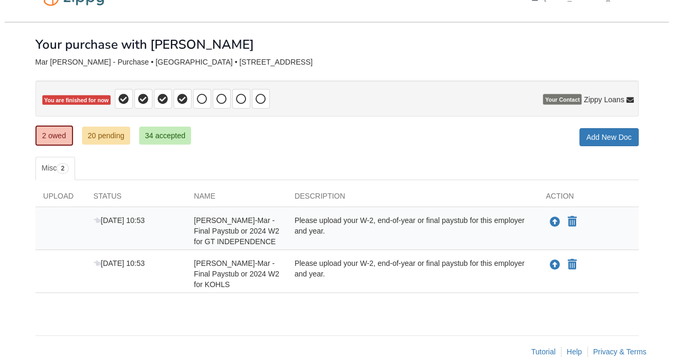
scroll to position [44, 0]
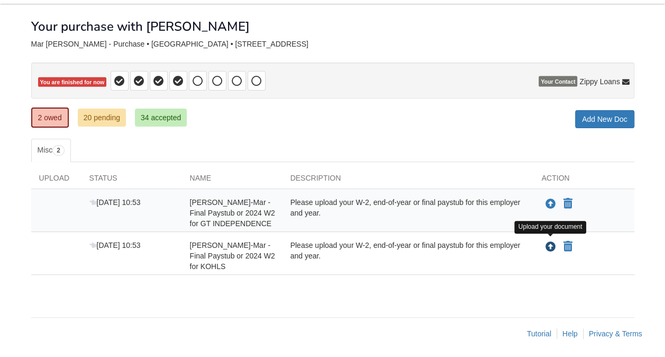
click at [545, 242] on icon "Upload Alexzandra Munoz-Mar - Final Paystub or 2024 W2 for KOHLS" at bounding box center [550, 247] width 11 height 11
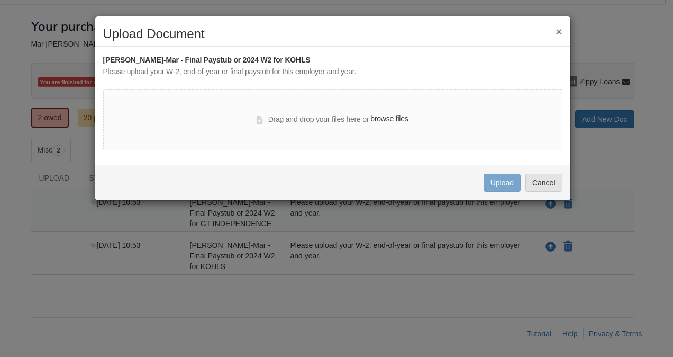
click at [268, 115] on div "Drag and drop your files here or browse files" at bounding box center [332, 119] width 151 height 13
click at [370, 117] on label "browse files" at bounding box center [389, 119] width 38 height 12
click at [0, 0] on input "browse files" at bounding box center [0, 0] width 0 height 0
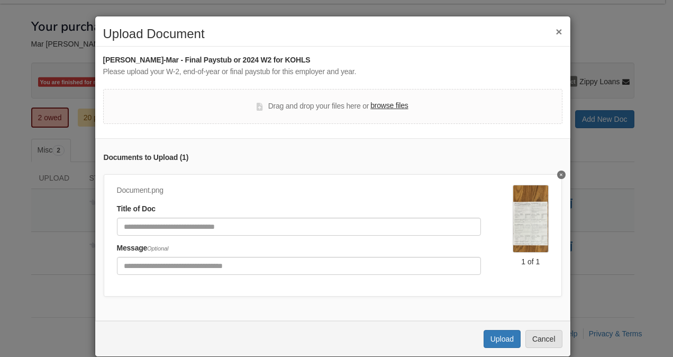
click at [515, 229] on img at bounding box center [530, 218] width 35 height 67
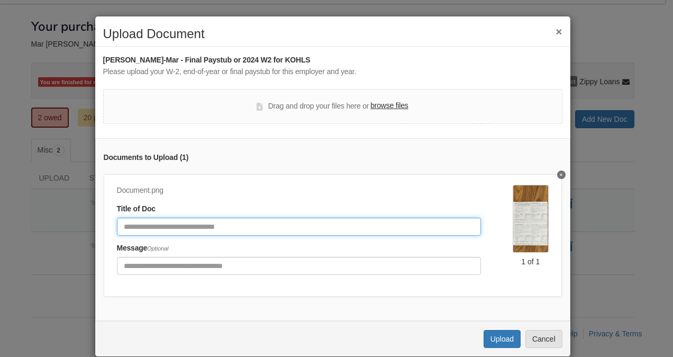
click at [300, 221] on input "Document Title" at bounding box center [299, 226] width 364 height 18
type input "********"
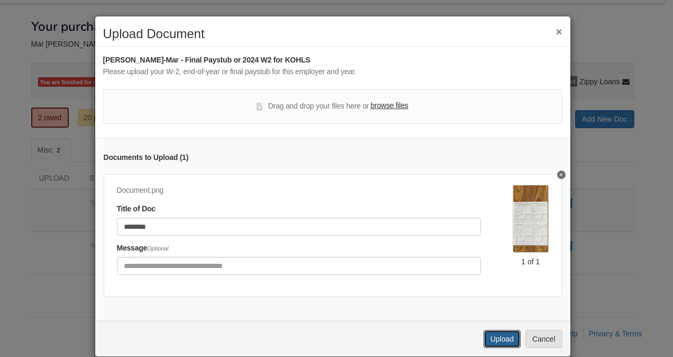
click at [491, 342] on button "Upload" at bounding box center [501, 339] width 37 height 18
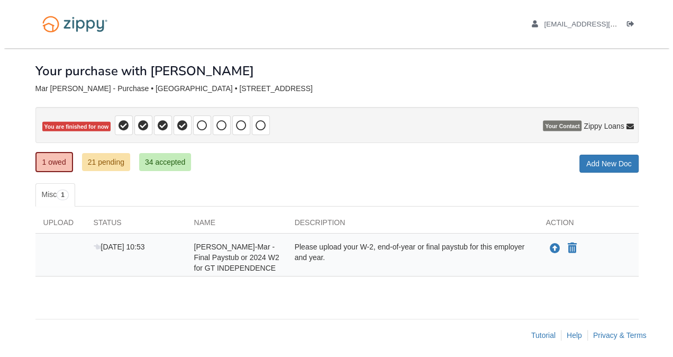
scroll to position [2, 0]
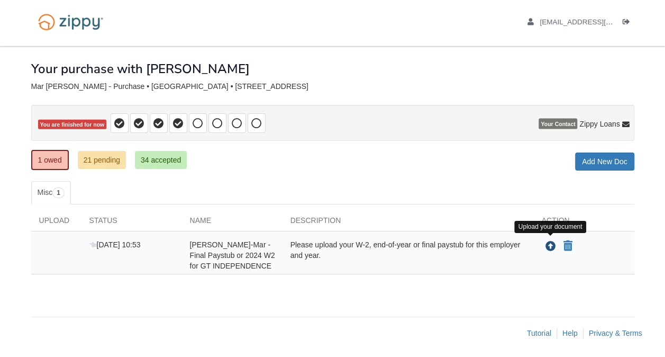
click at [548, 243] on icon "Upload Alexzandra Munoz-Mar - Final Paystub or 2024 W2 for GT INDEPENDENCE" at bounding box center [550, 246] width 11 height 11
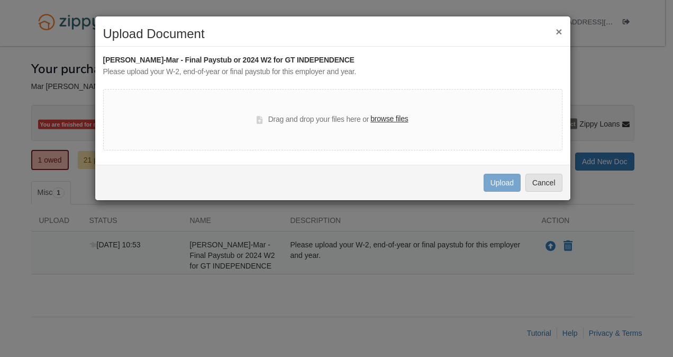
click at [379, 117] on label "browse files" at bounding box center [389, 119] width 38 height 12
click at [0, 0] on input "browse files" at bounding box center [0, 0] width 0 height 0
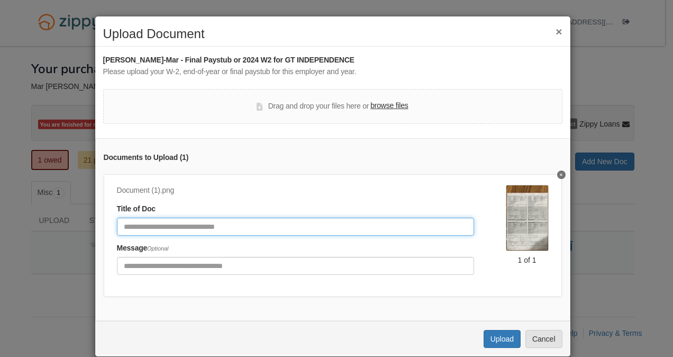
click at [390, 229] on input "Document Title" at bounding box center [295, 226] width 357 height 18
type input "*****"
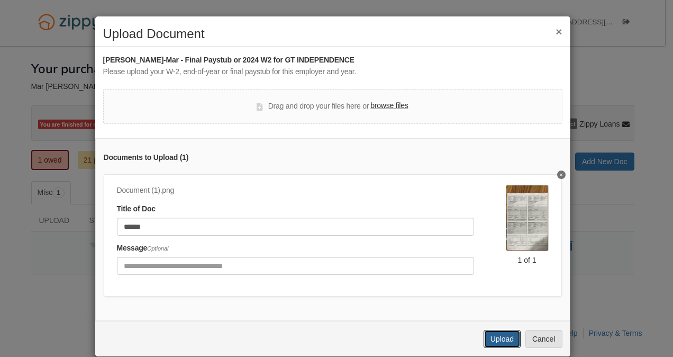
click at [488, 348] on button "Upload" at bounding box center [501, 339] width 37 height 18
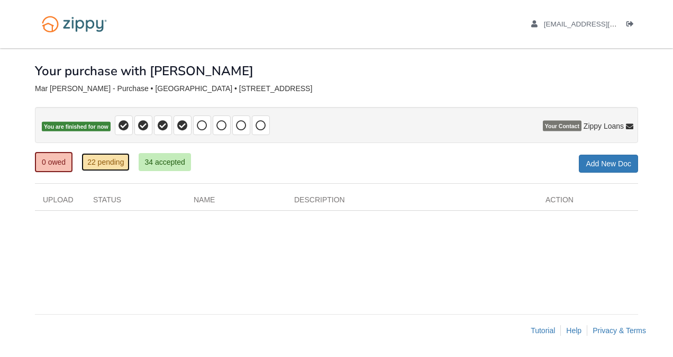
click at [120, 161] on link "22 pending" at bounding box center [105, 162] width 48 height 18
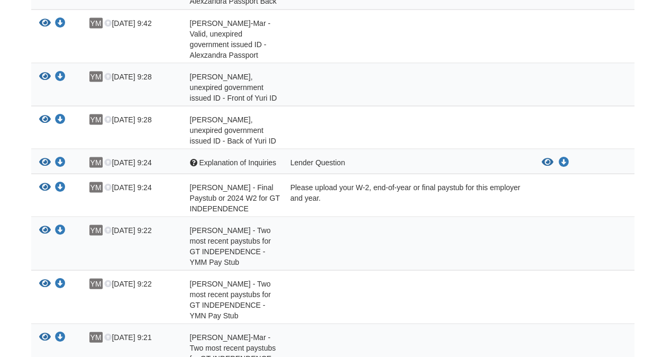
scroll to position [966, 0]
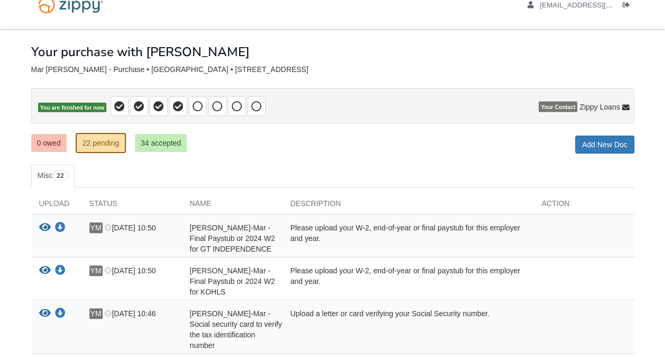
scroll to position [0, 0]
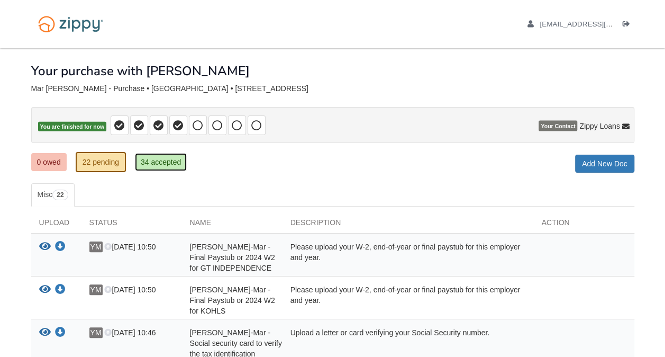
click at [162, 155] on link "34 accepted" at bounding box center [161, 162] width 52 height 18
